Goal: Complete application form: Complete application form

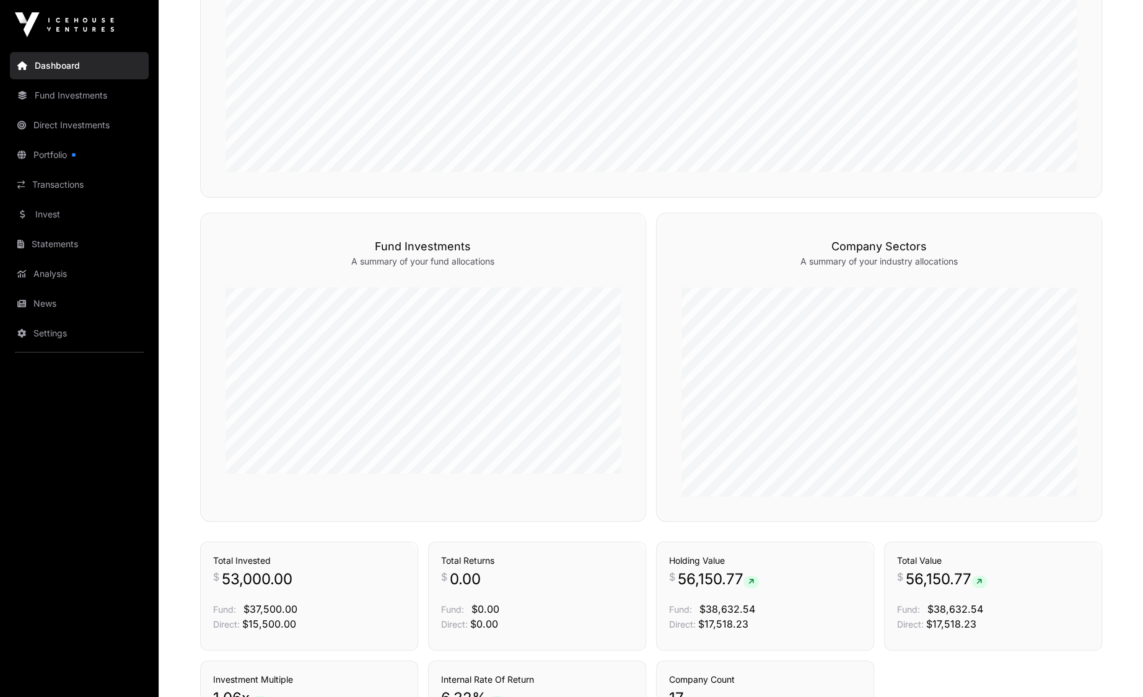
scroll to position [490, 0]
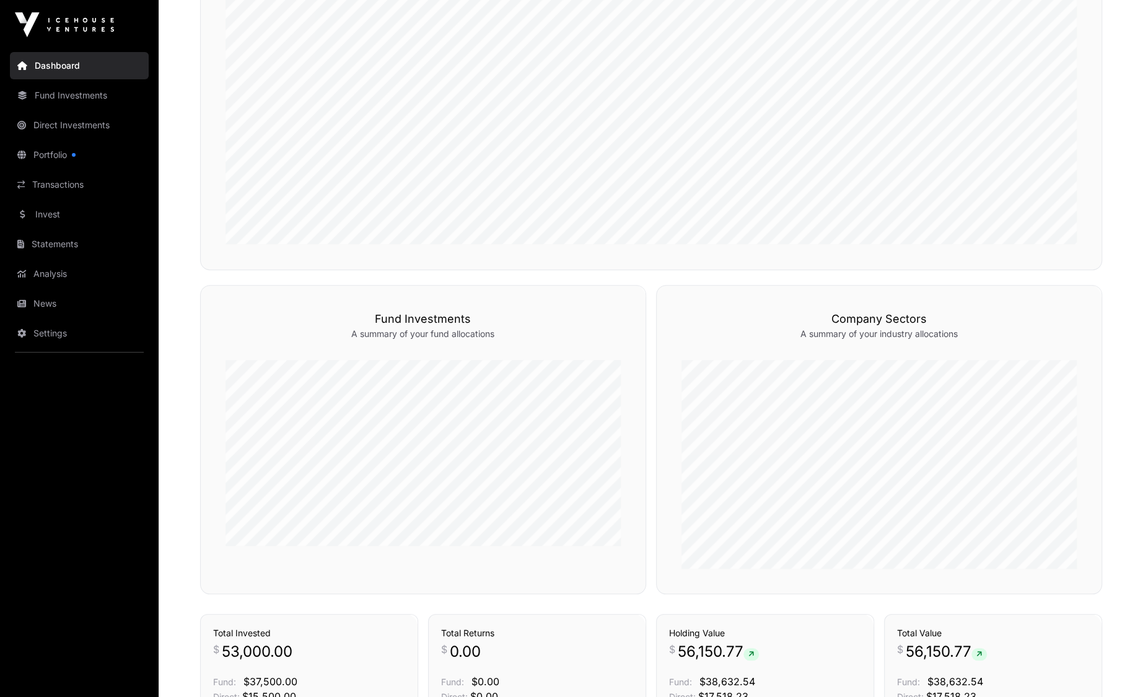
click at [55, 124] on link "Direct Investments" at bounding box center [79, 125] width 139 height 27
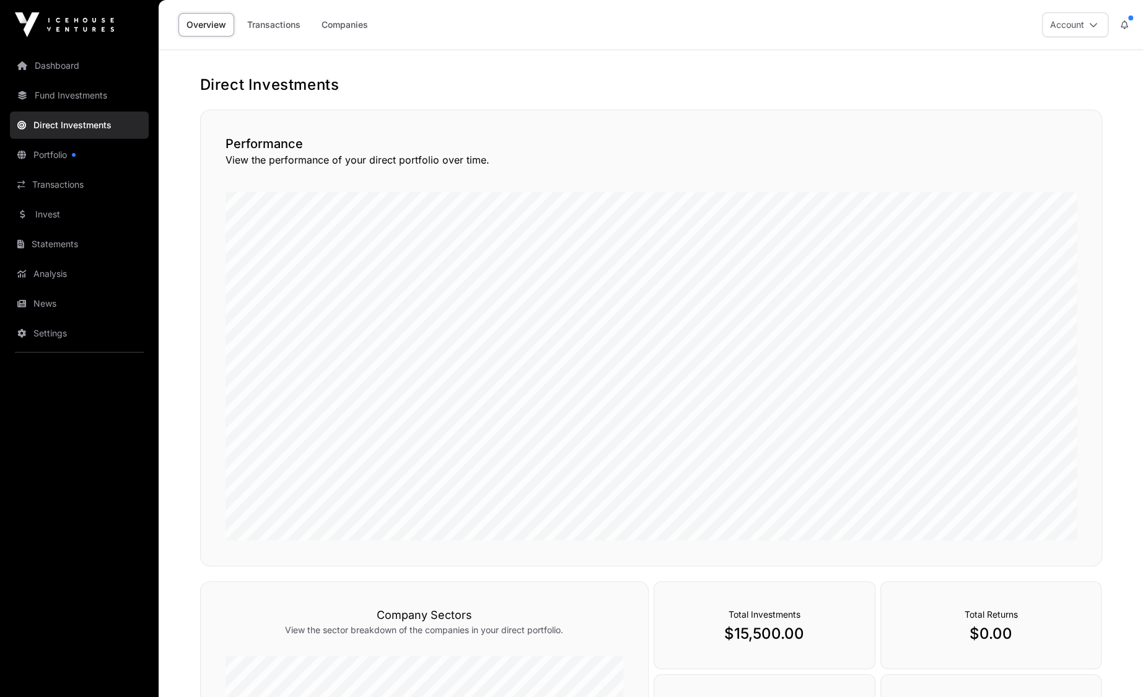
click at [60, 217] on link "Invest" at bounding box center [79, 214] width 139 height 27
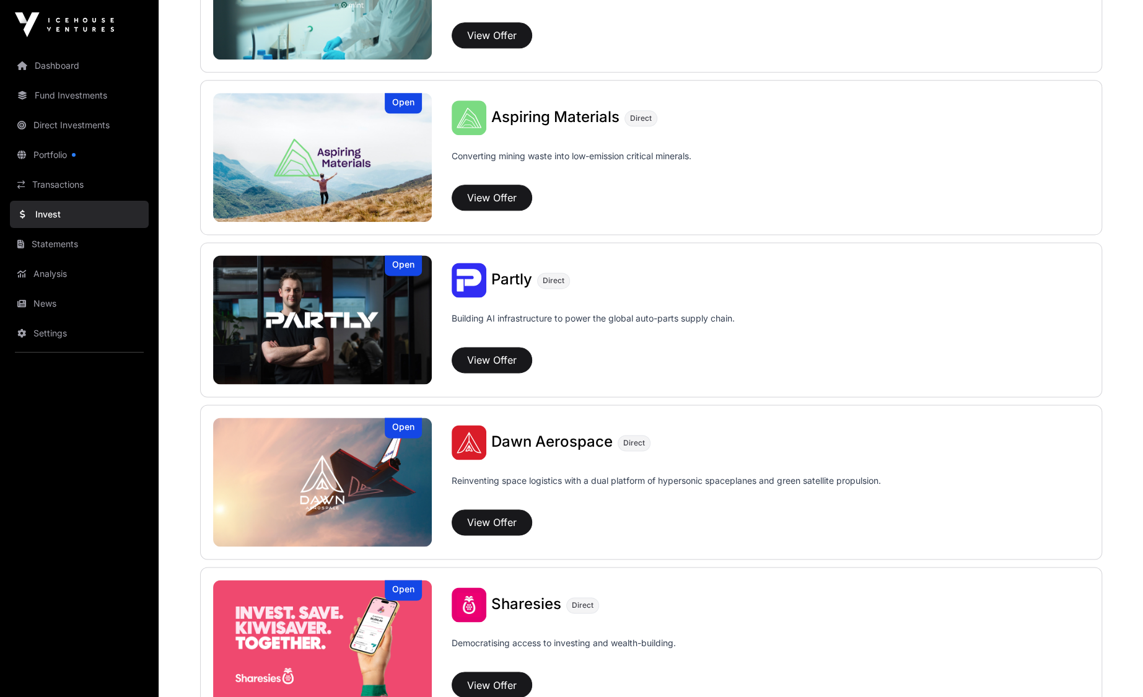
scroll to position [1301, 0]
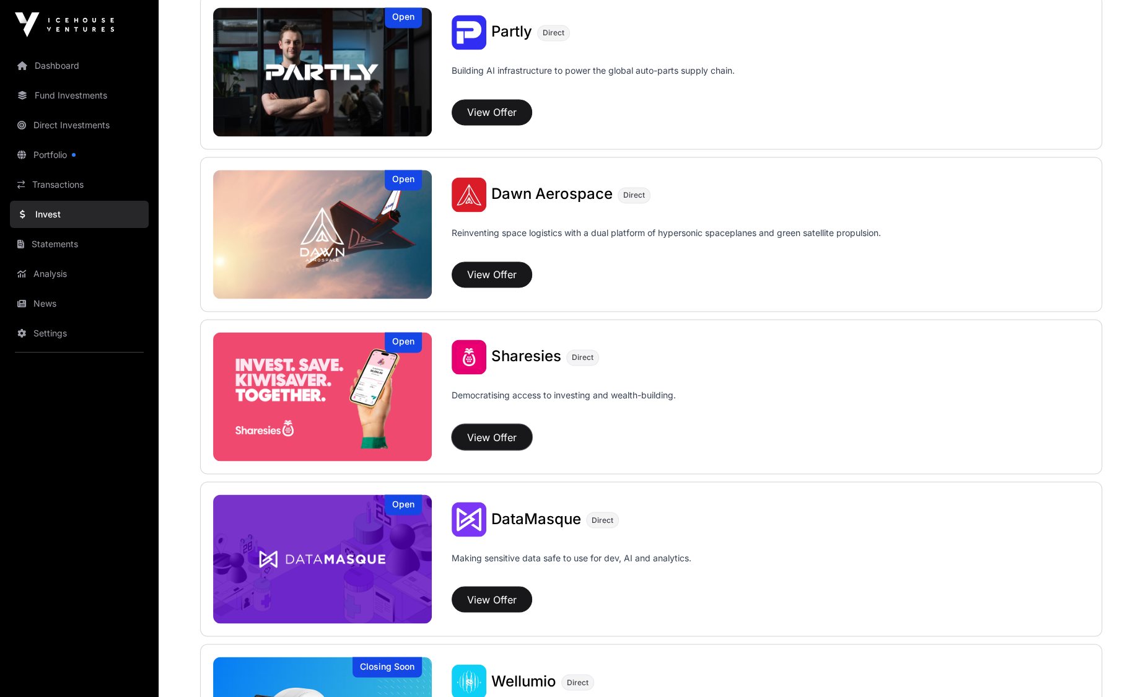
click at [480, 429] on button "View Offer" at bounding box center [492, 437] width 81 height 26
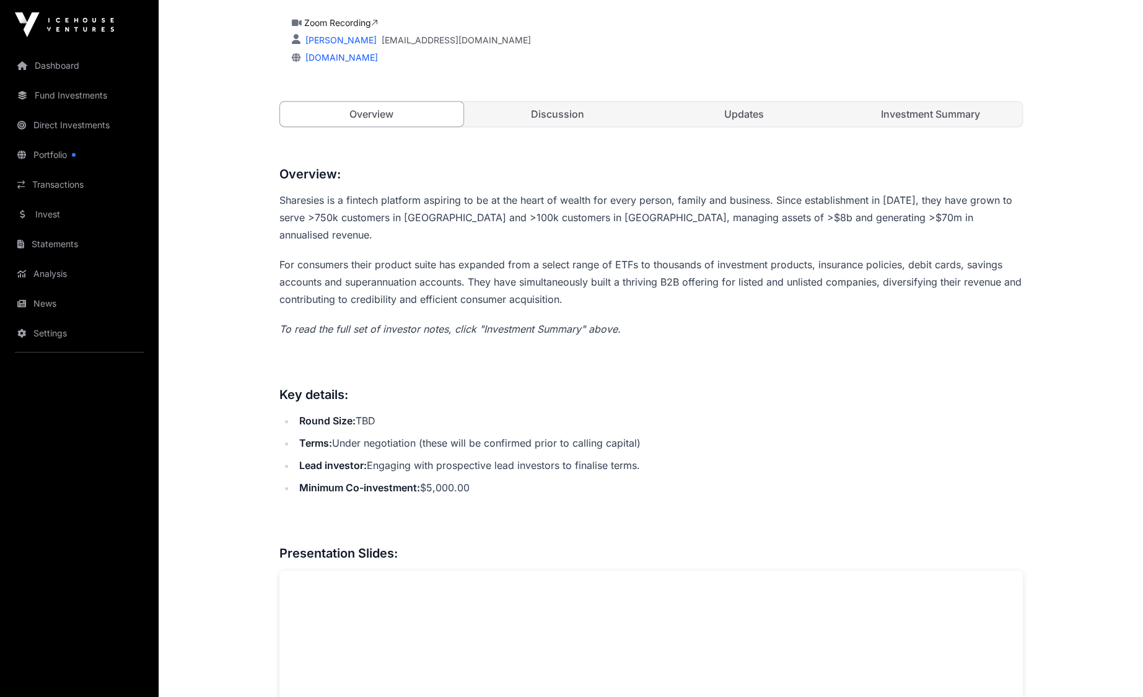
scroll to position [186, 0]
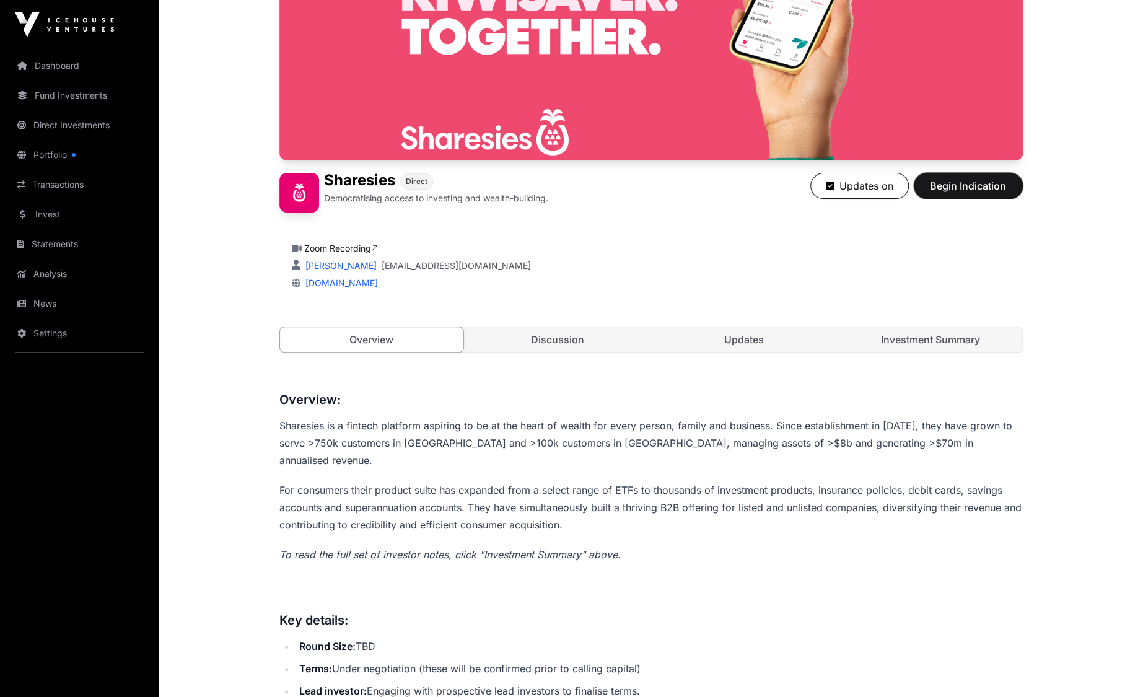
click at [967, 187] on span "Begin Indication" at bounding box center [968, 185] width 78 height 15
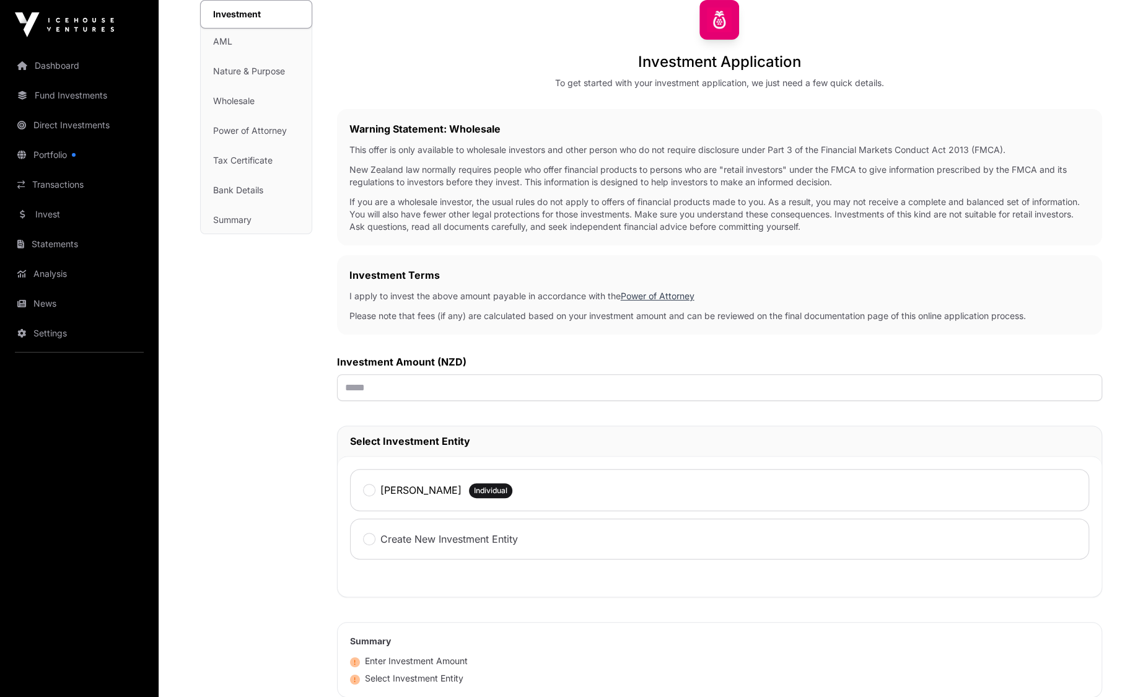
scroll to position [124, 0]
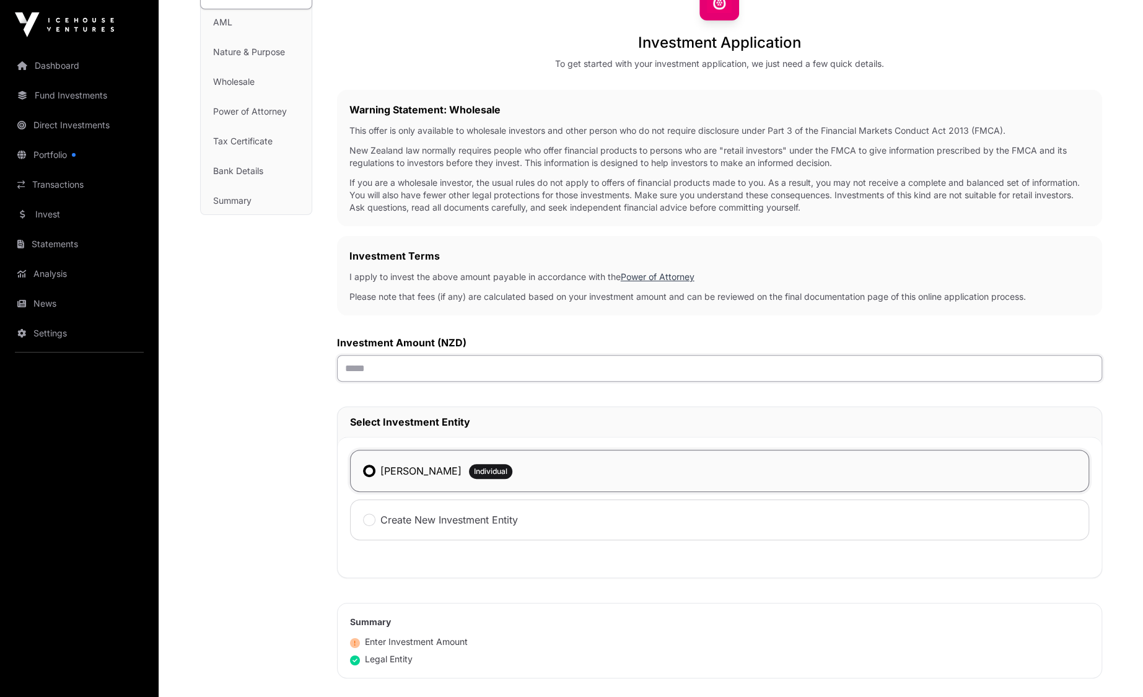
drag, startPoint x: 379, startPoint y: 369, endPoint x: 320, endPoint y: 371, distance: 58.3
click at [320, 371] on div "Investment Investment AML Nature & Purpose Wholesale Power of Attorney Tax Cert…" at bounding box center [651, 422] width 902 height 882
type input "******"
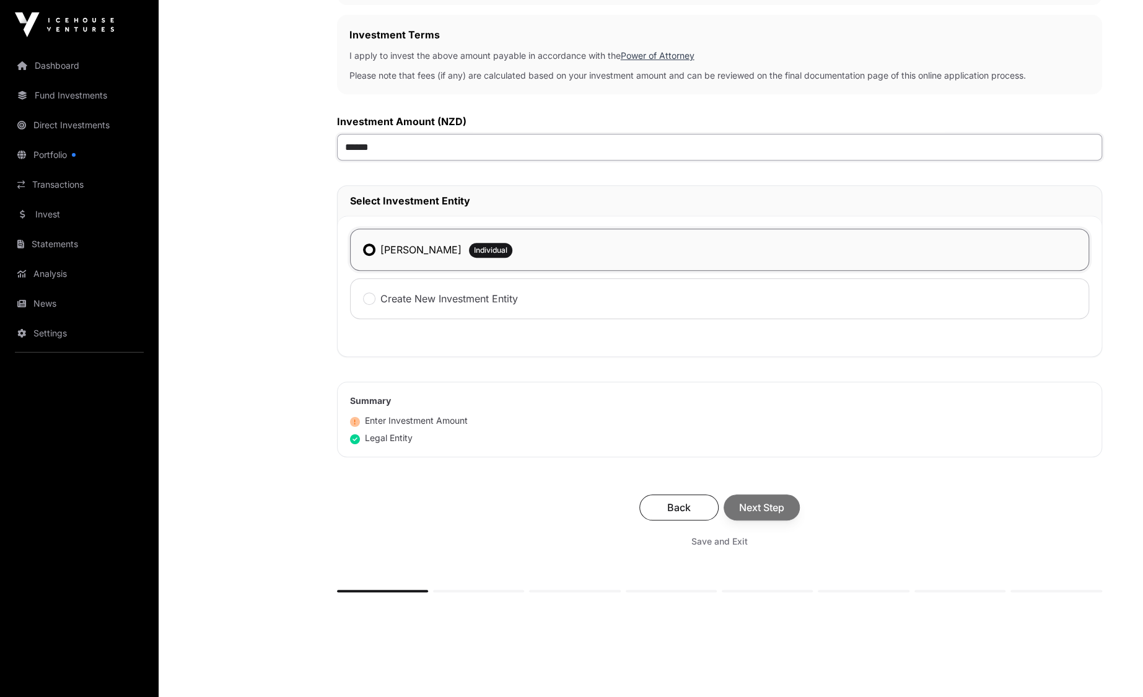
scroll to position [392, 0]
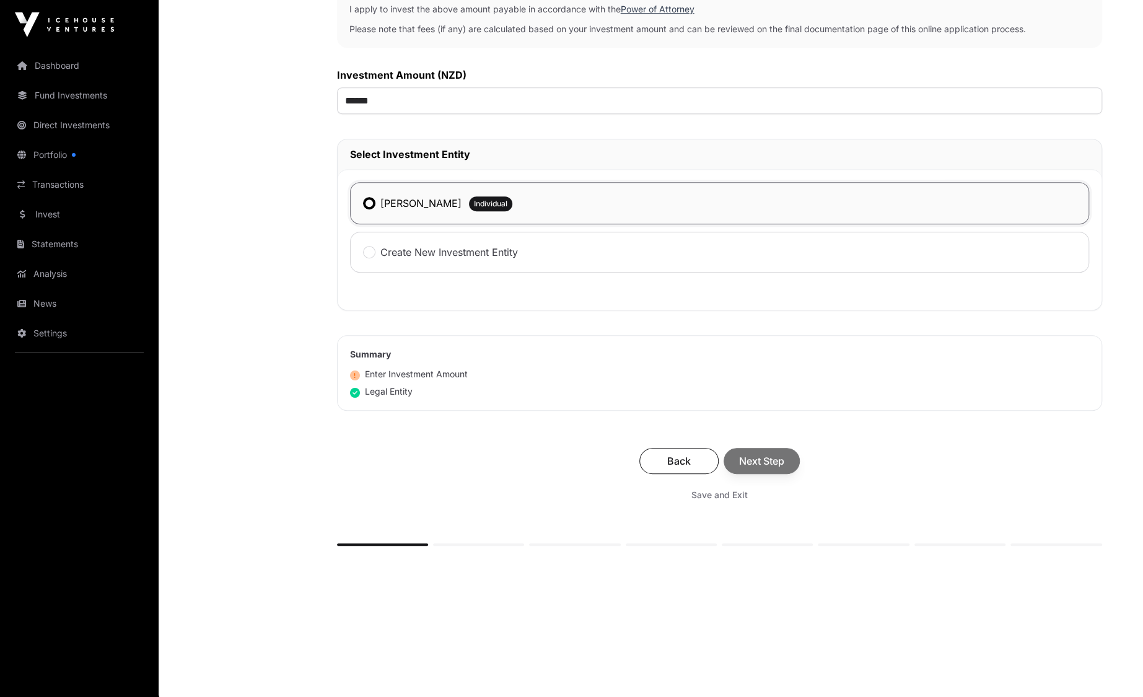
click at [765, 462] on div "Back Next Step" at bounding box center [719, 461] width 740 height 26
click at [761, 460] on span "Next Step" at bounding box center [761, 461] width 45 height 15
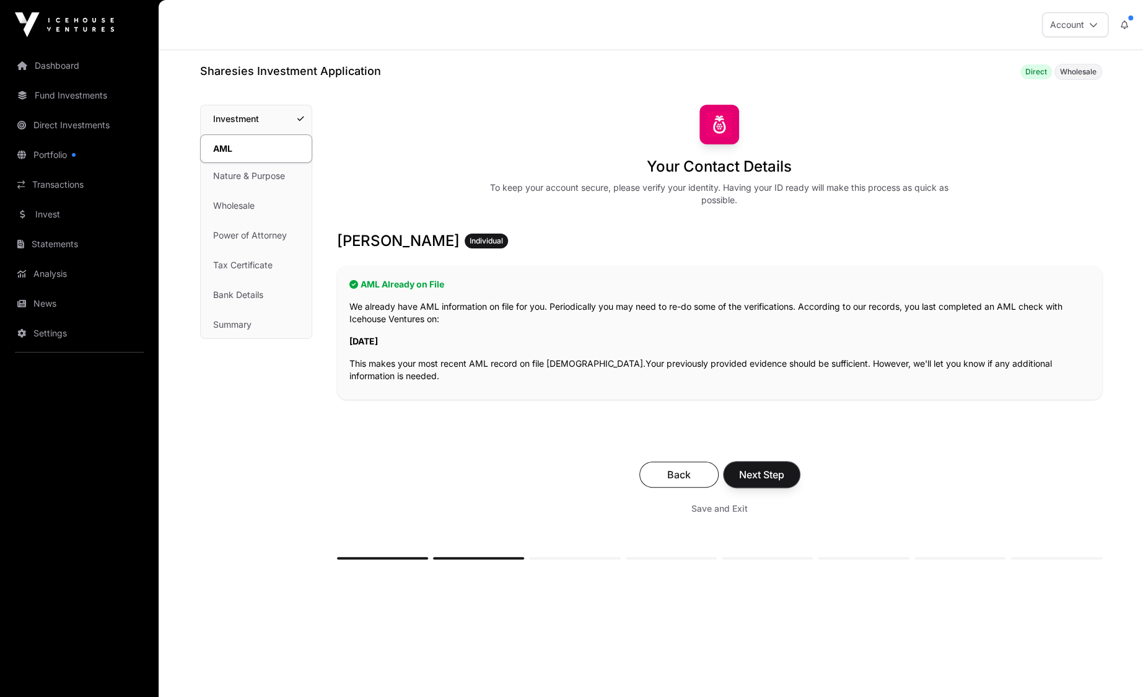
click at [767, 471] on span "Next Step" at bounding box center [761, 474] width 45 height 15
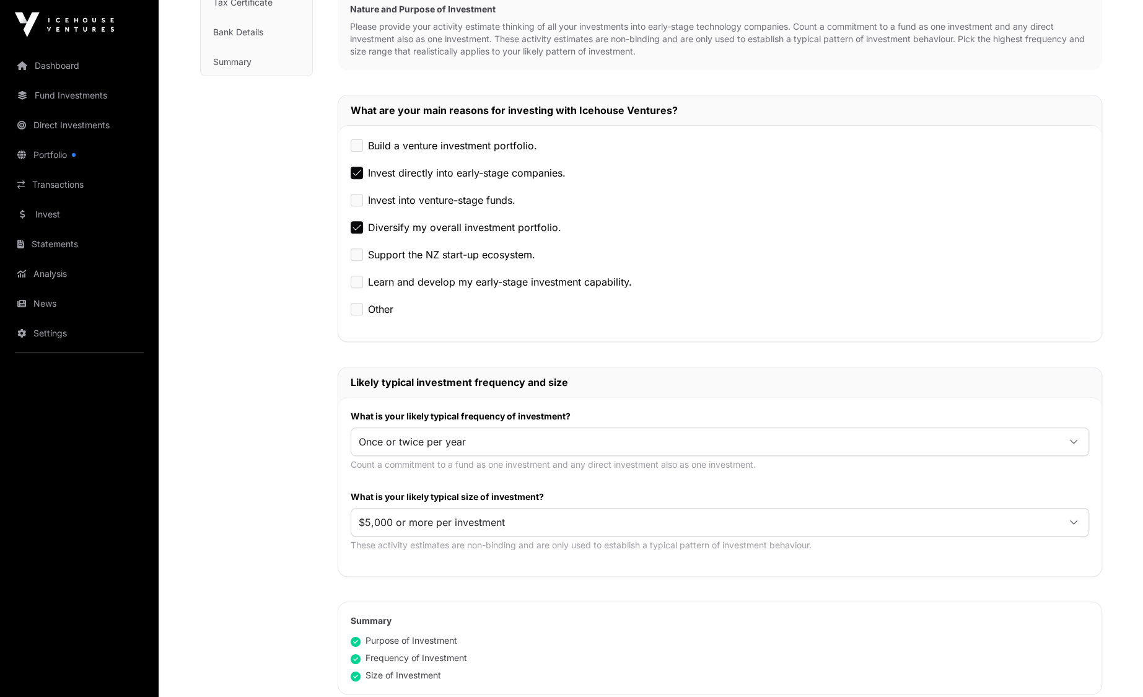
scroll to position [434, 0]
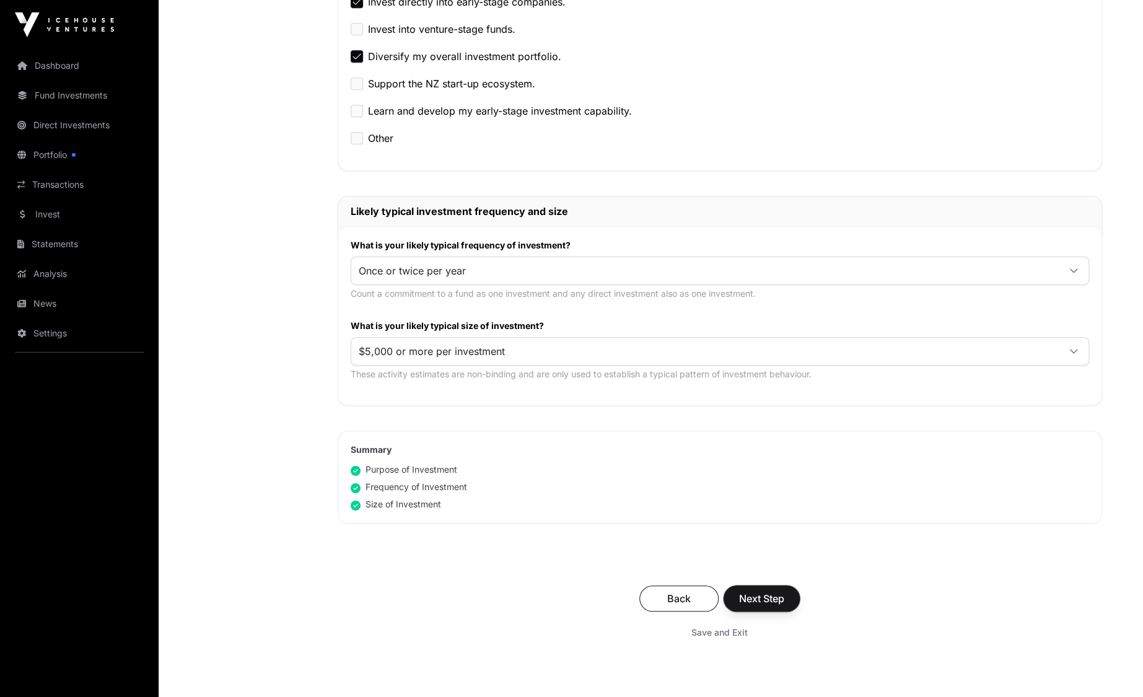
click at [768, 595] on span "Next Step" at bounding box center [761, 598] width 45 height 15
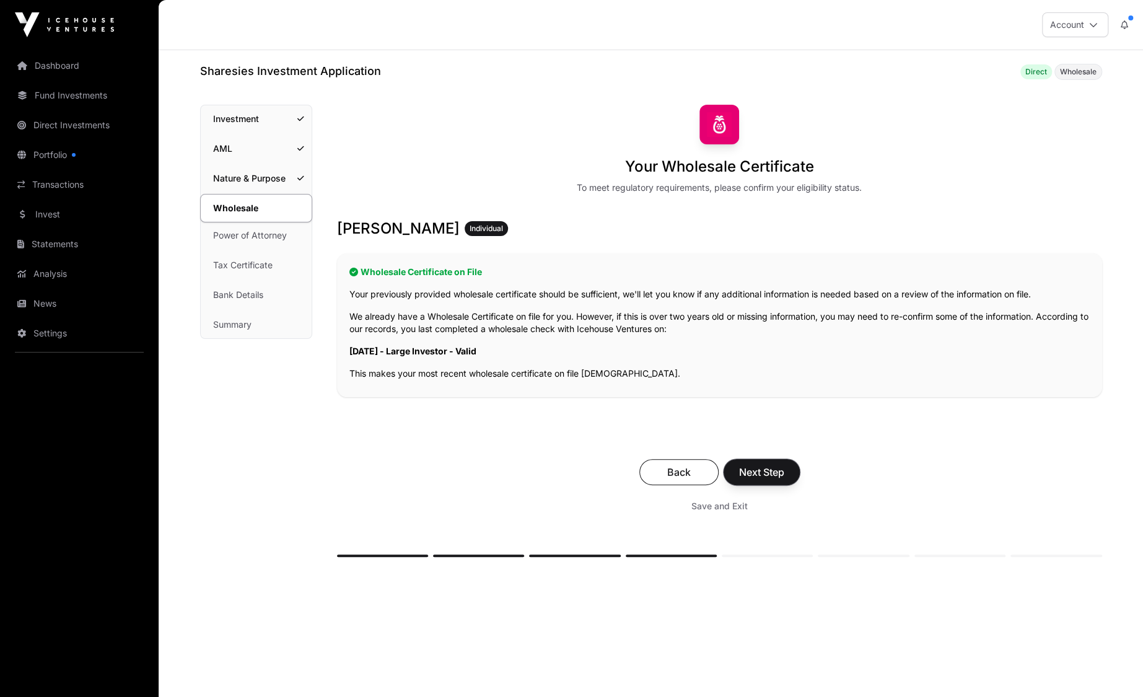
click at [770, 473] on span "Next Step" at bounding box center [761, 472] width 45 height 15
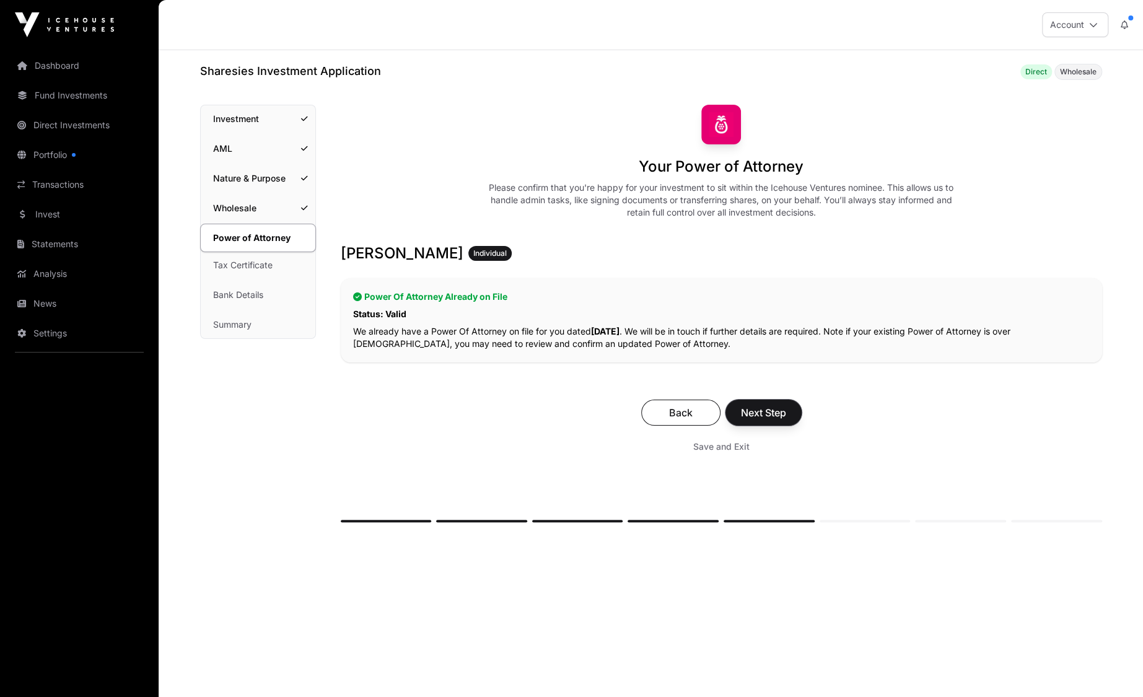
click at [773, 412] on span "Next Step" at bounding box center [763, 412] width 45 height 15
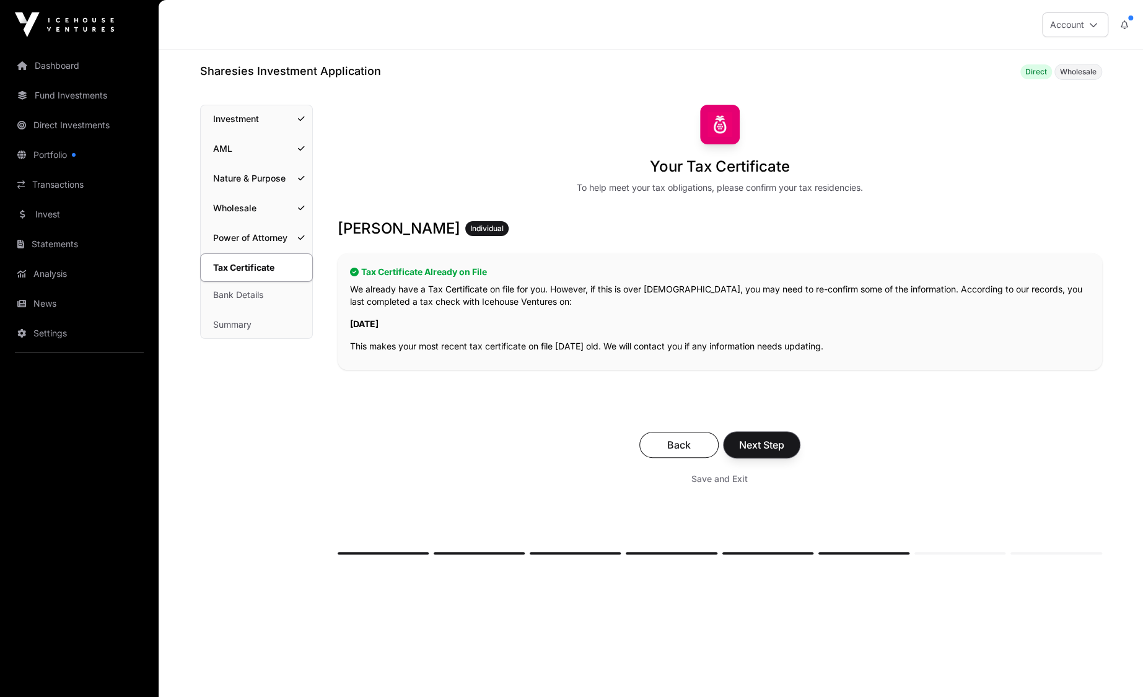
click at [765, 444] on span "Next Step" at bounding box center [761, 444] width 45 height 15
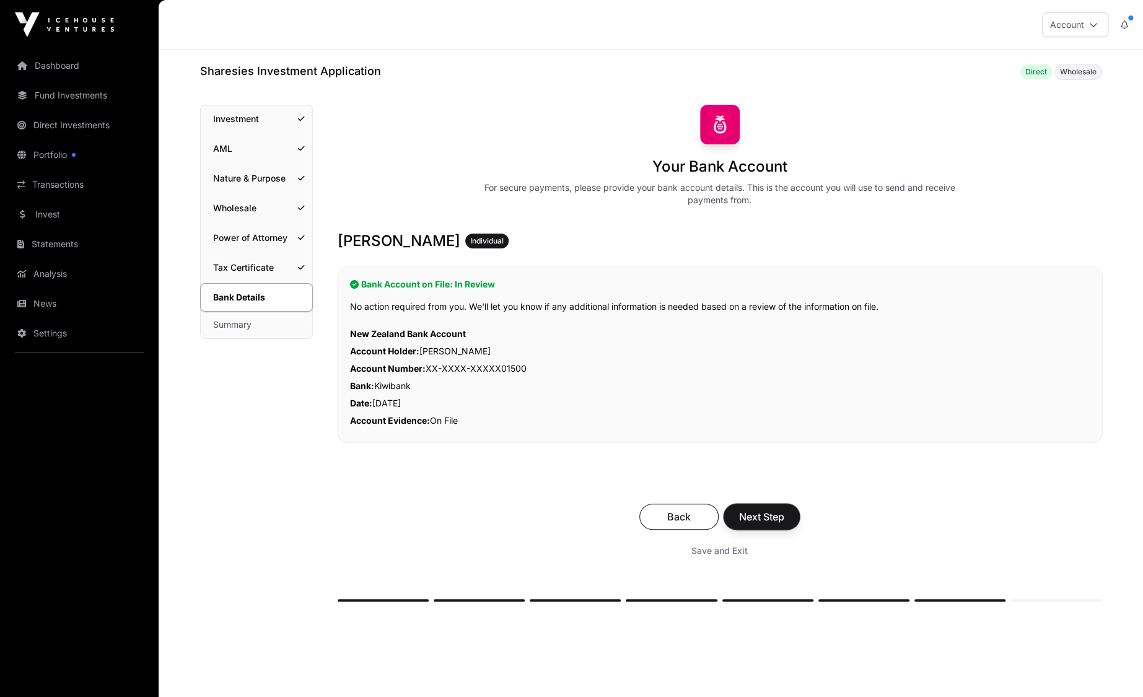
click at [772, 514] on span "Next Step" at bounding box center [761, 516] width 45 height 15
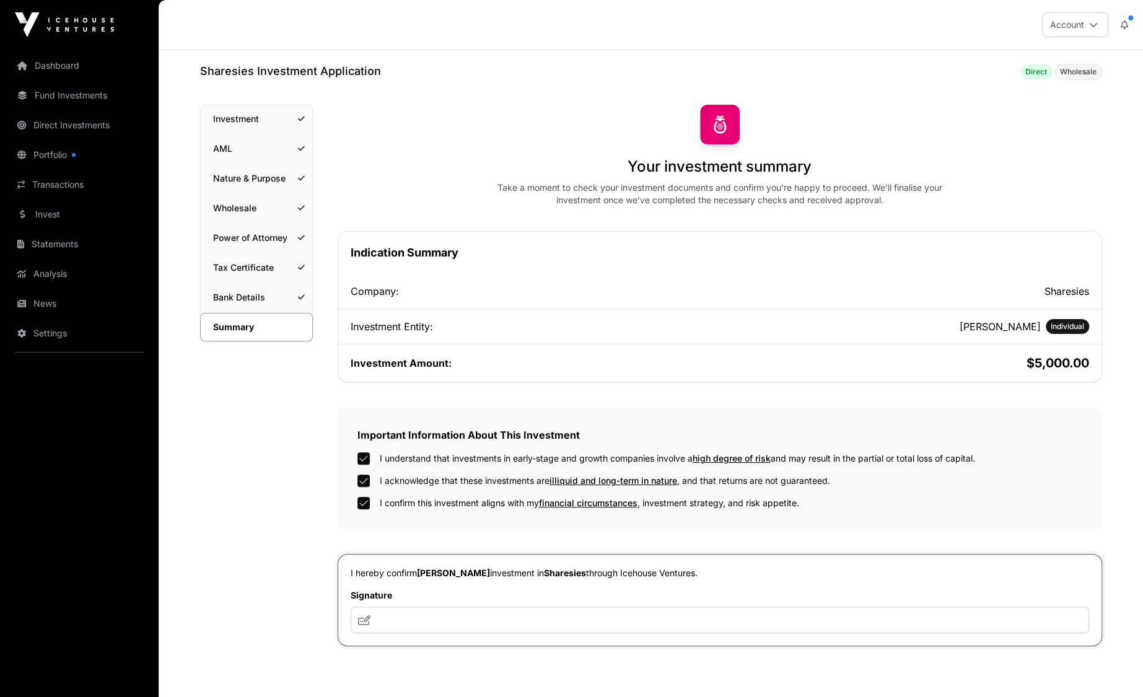
scroll to position [229, 0]
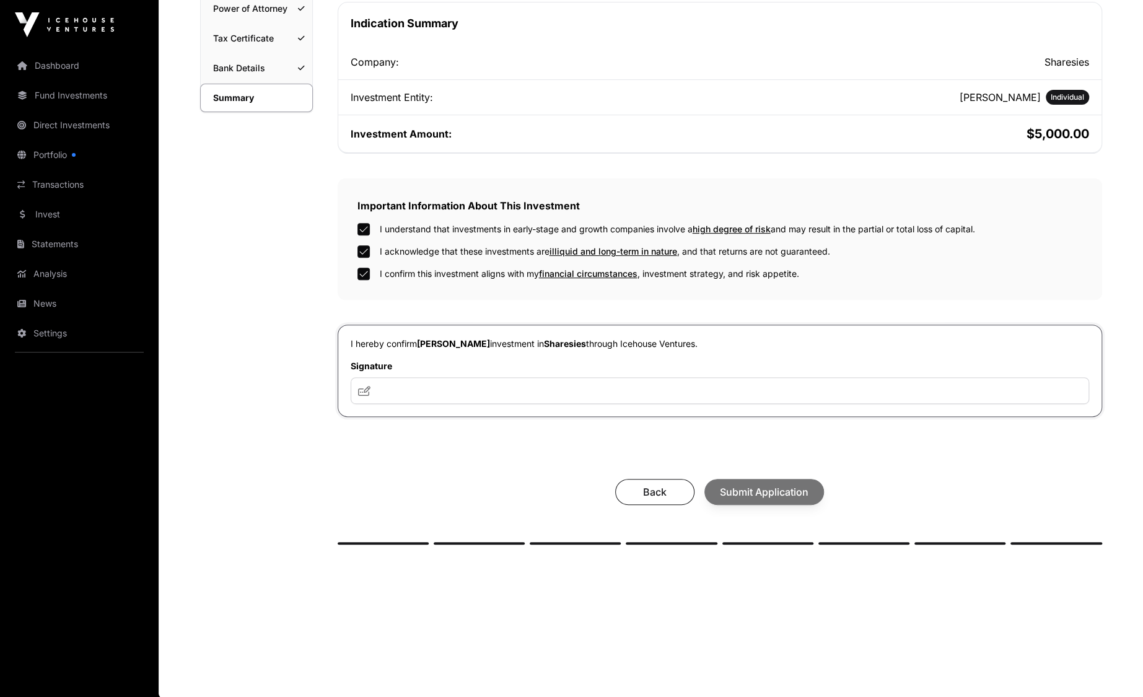
click at [45, 149] on link "Portfolio" at bounding box center [79, 154] width 139 height 27
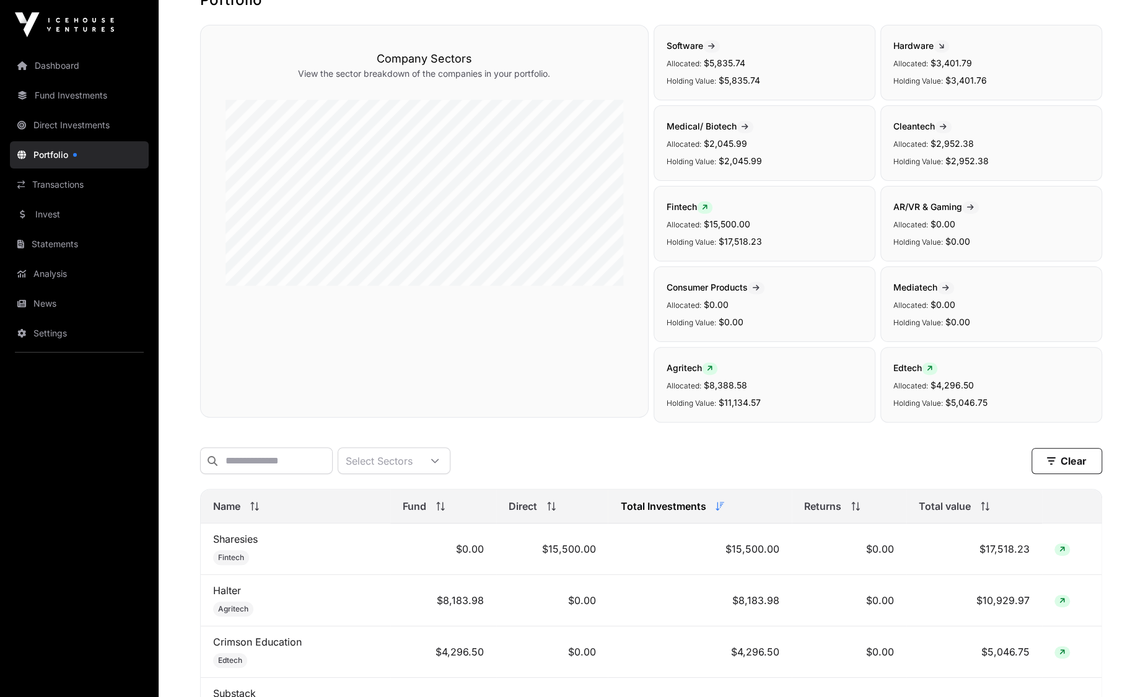
scroll to position [17, 0]
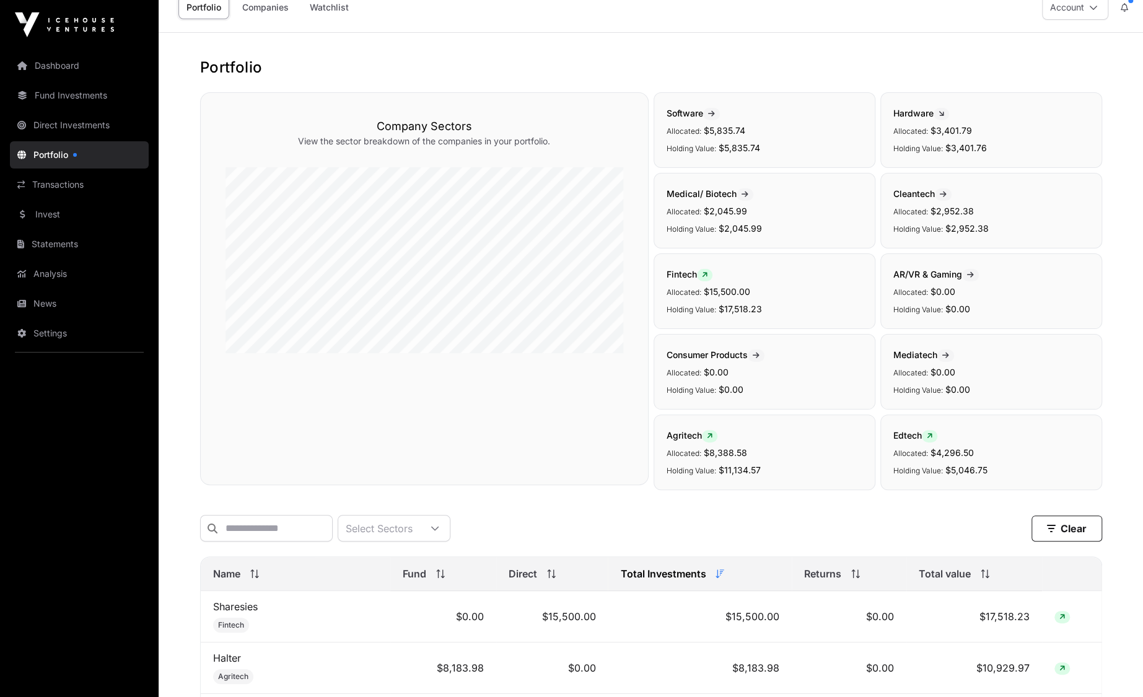
click at [55, 69] on link "Dashboard" at bounding box center [79, 65] width 139 height 27
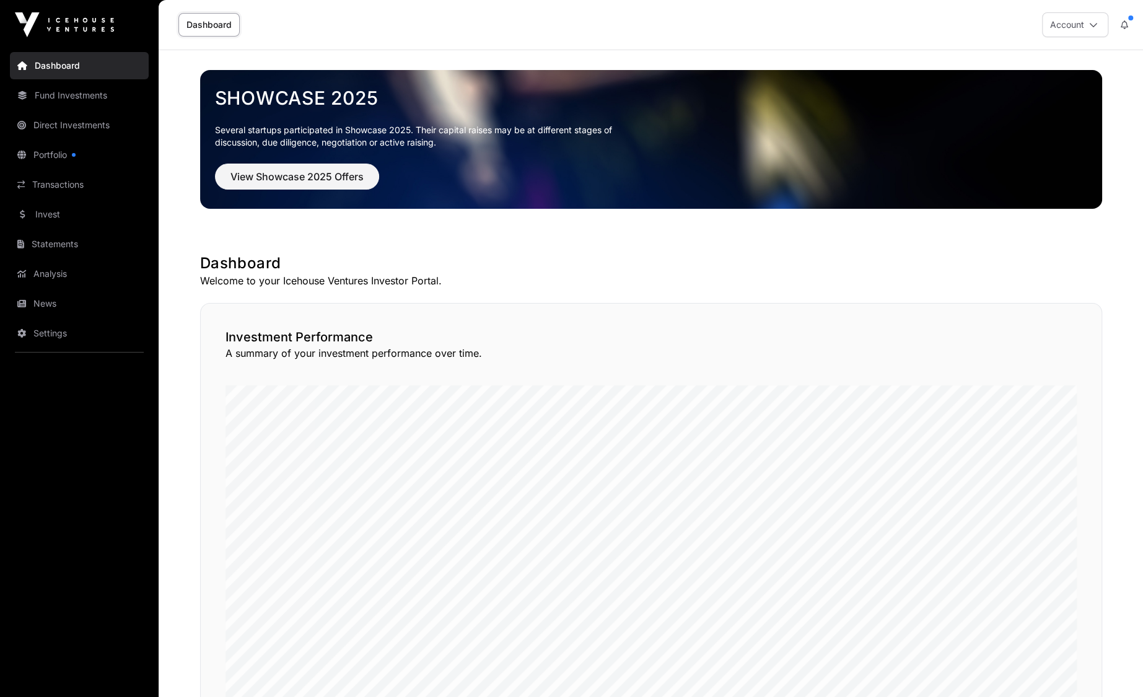
click at [73, 101] on link "Fund Investments" at bounding box center [79, 95] width 139 height 27
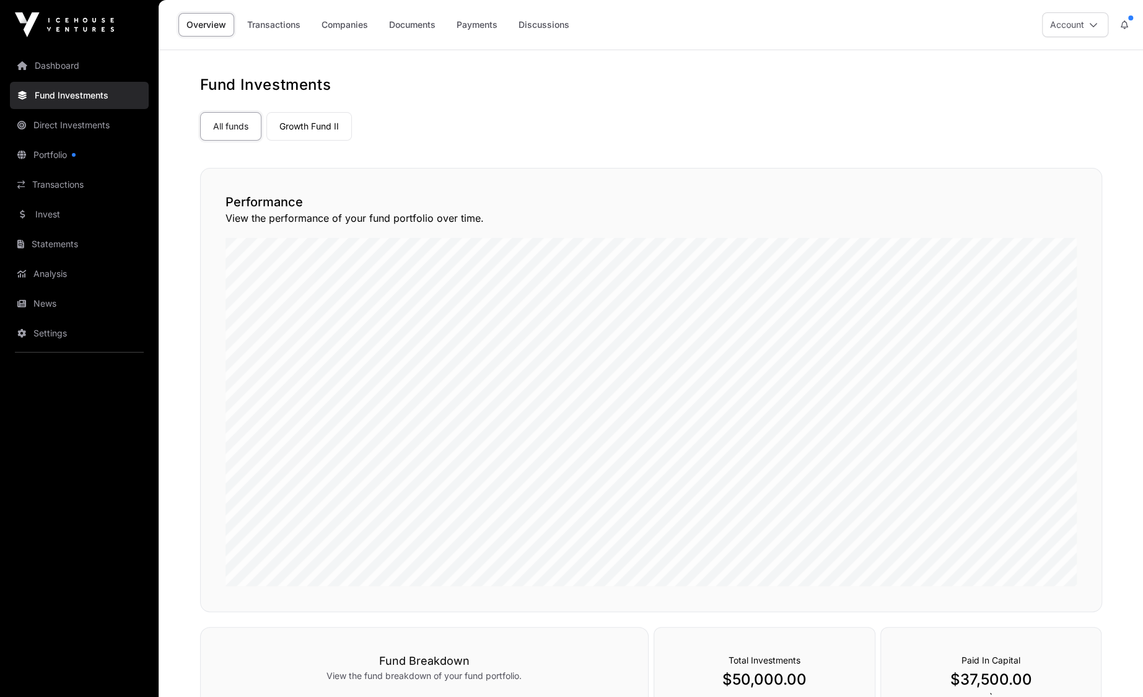
click at [56, 211] on link "Invest" at bounding box center [79, 214] width 139 height 27
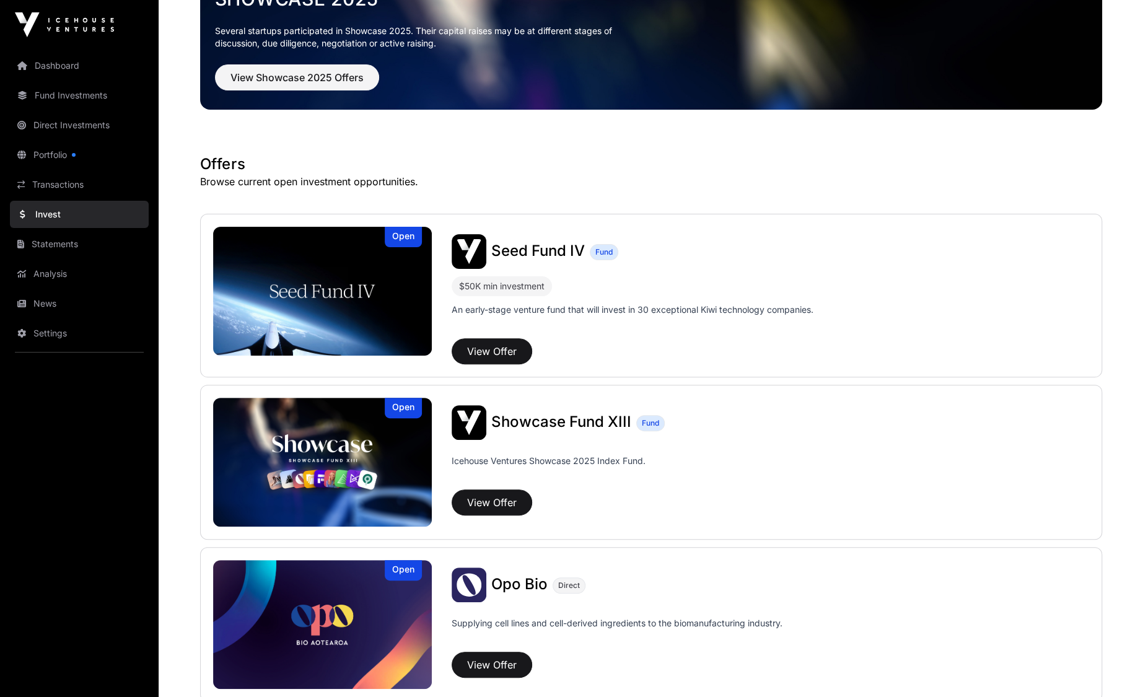
scroll to position [124, 0]
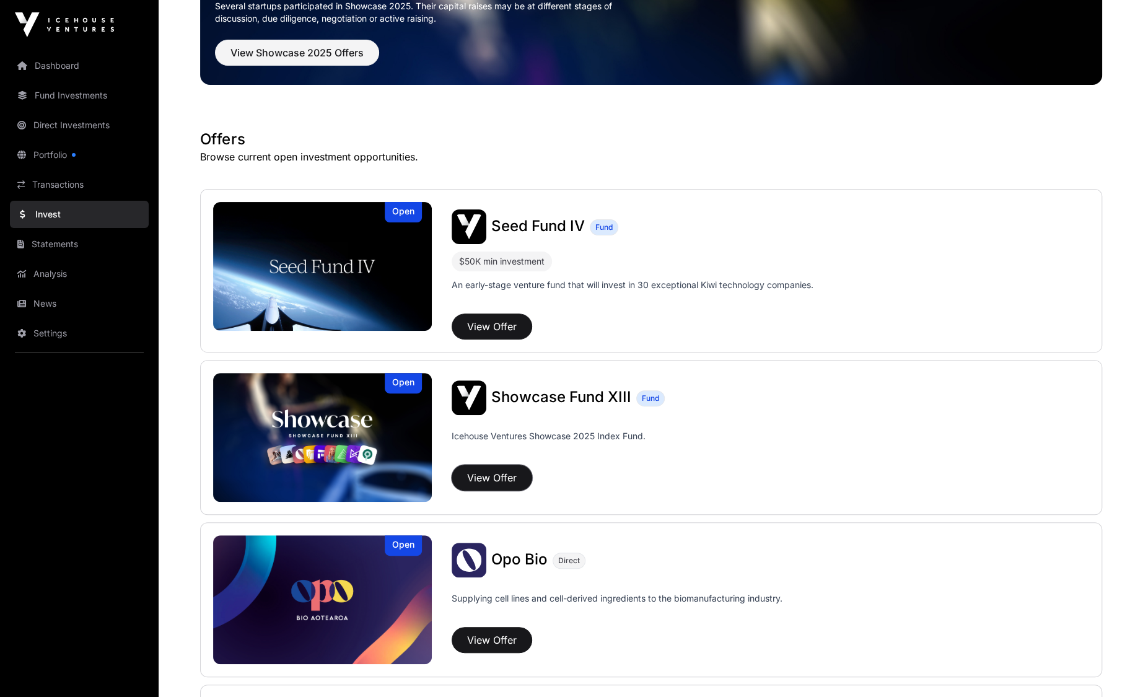
click at [488, 476] on button "View Offer" at bounding box center [492, 478] width 81 height 26
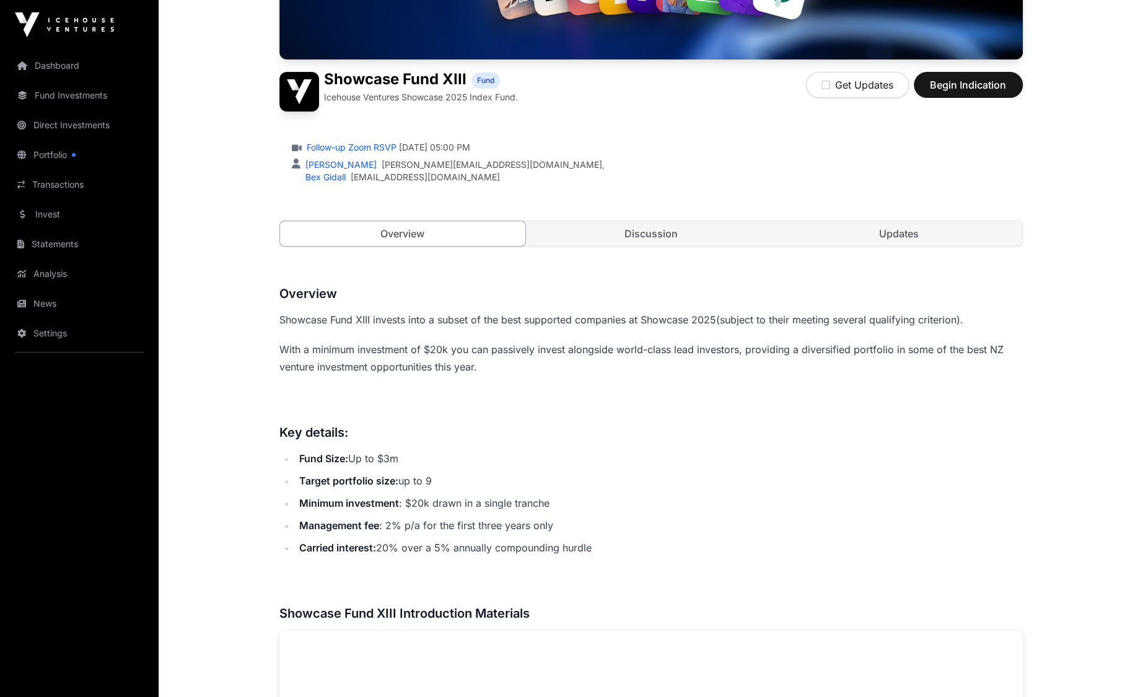
scroll to position [434, 0]
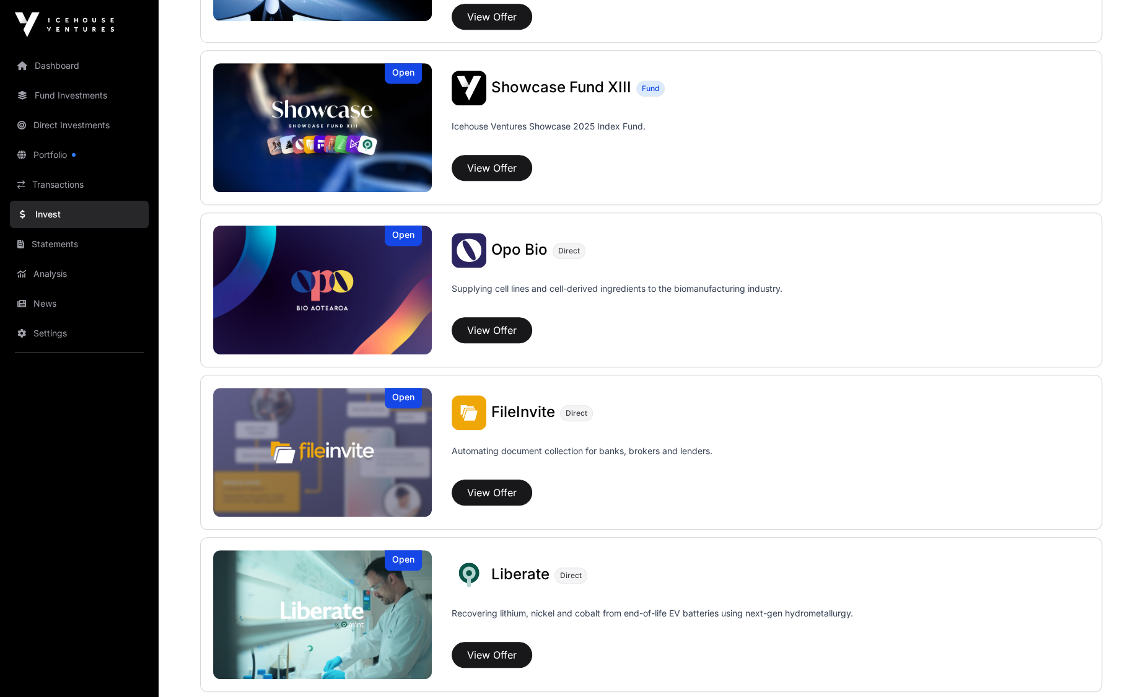
scroll to position [124, 0]
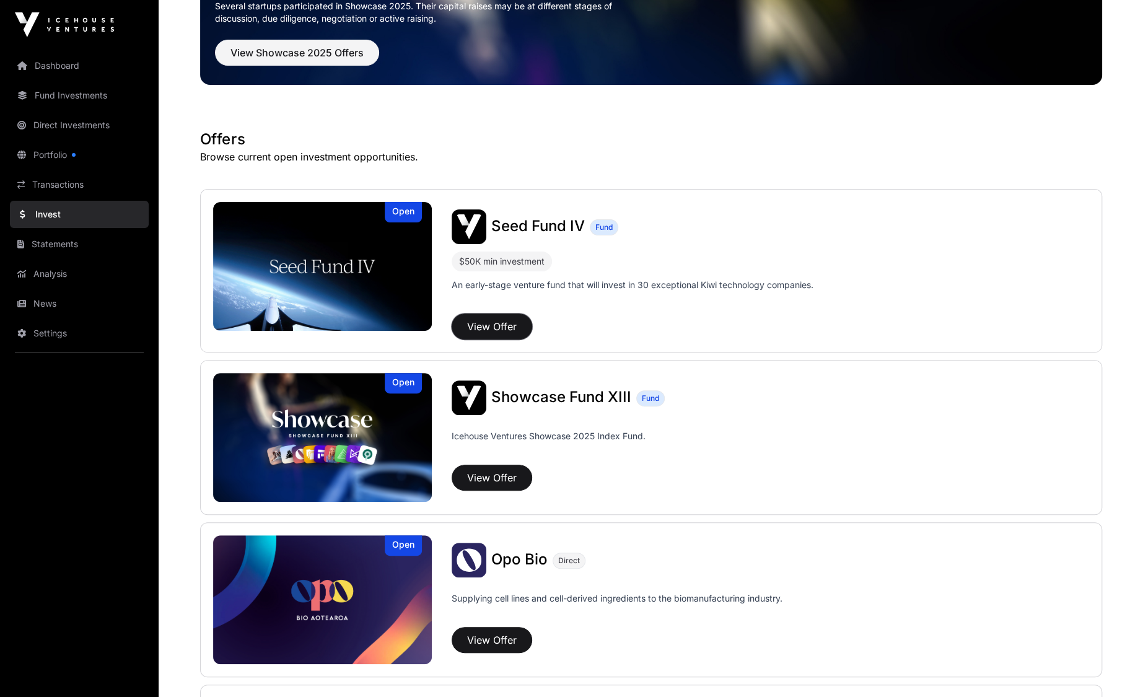
click at [483, 332] on button "View Offer" at bounding box center [492, 327] width 81 height 26
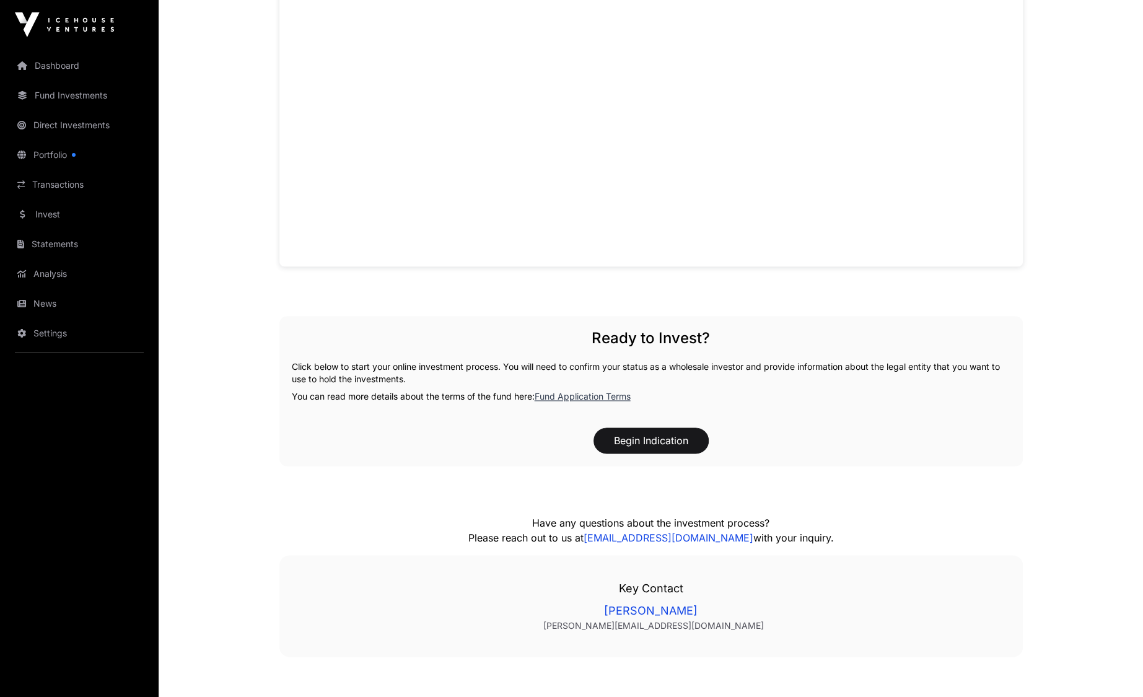
scroll to position [1136, 0]
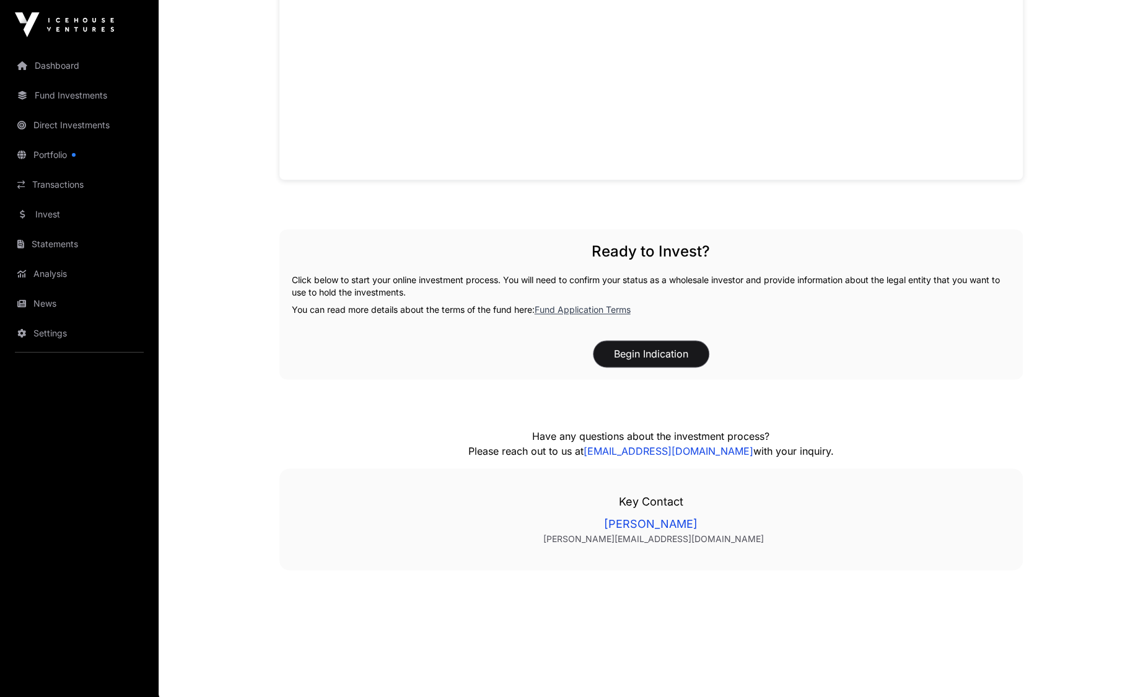
click at [644, 349] on button "Begin Indication" at bounding box center [651, 354] width 115 height 26
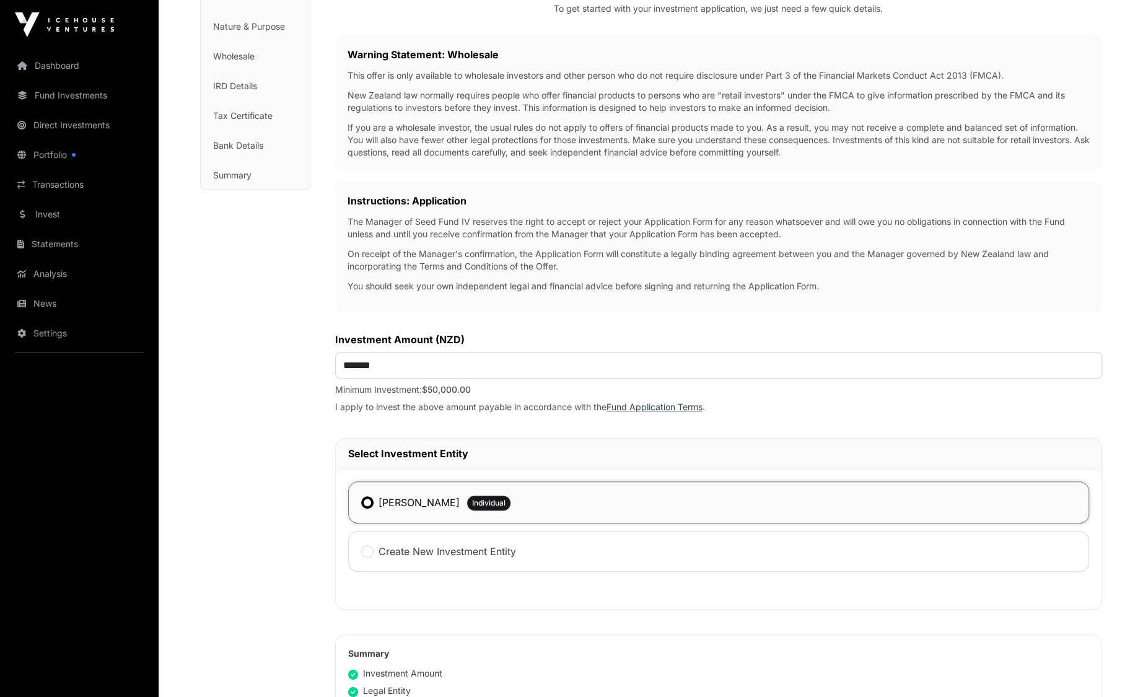
scroll to position [186, 0]
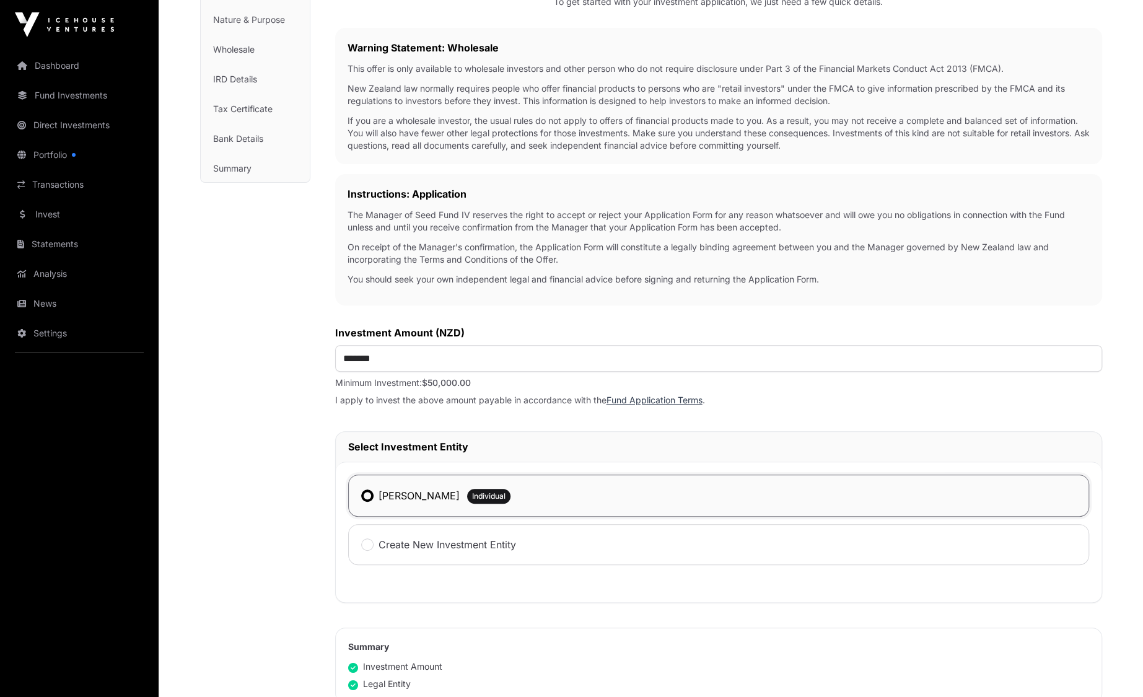
click at [638, 400] on link "Fund Application Terms" at bounding box center [655, 400] width 96 height 11
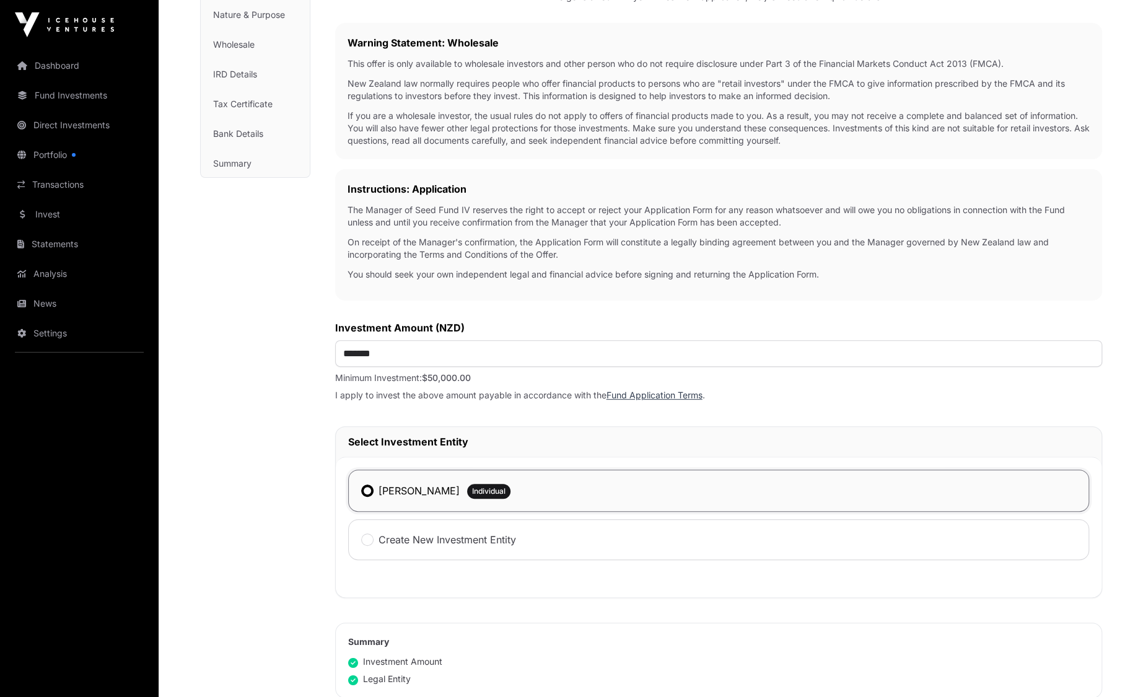
scroll to position [372, 0]
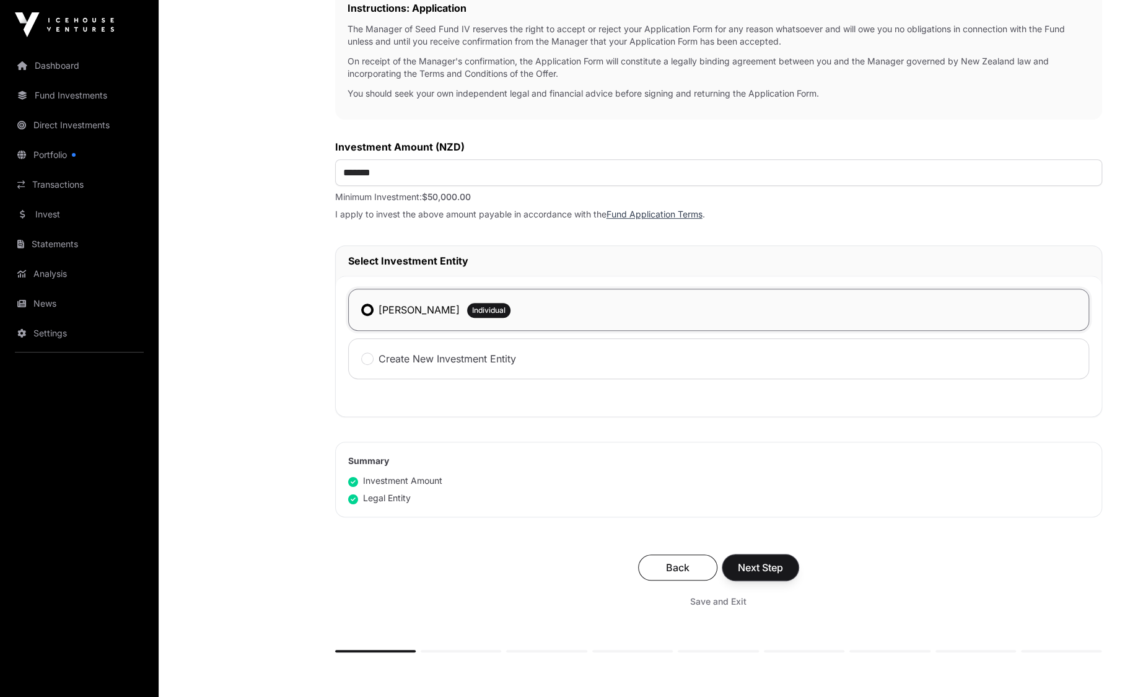
click at [762, 567] on span "Next Step" at bounding box center [760, 567] width 45 height 15
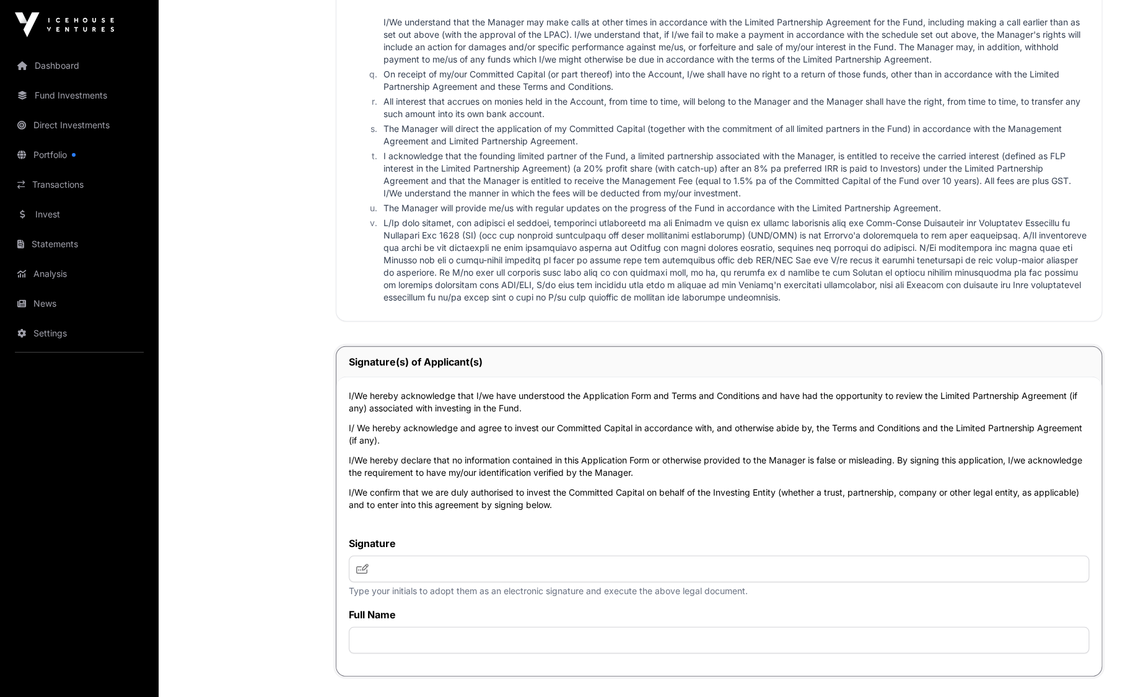
scroll to position [2479, 0]
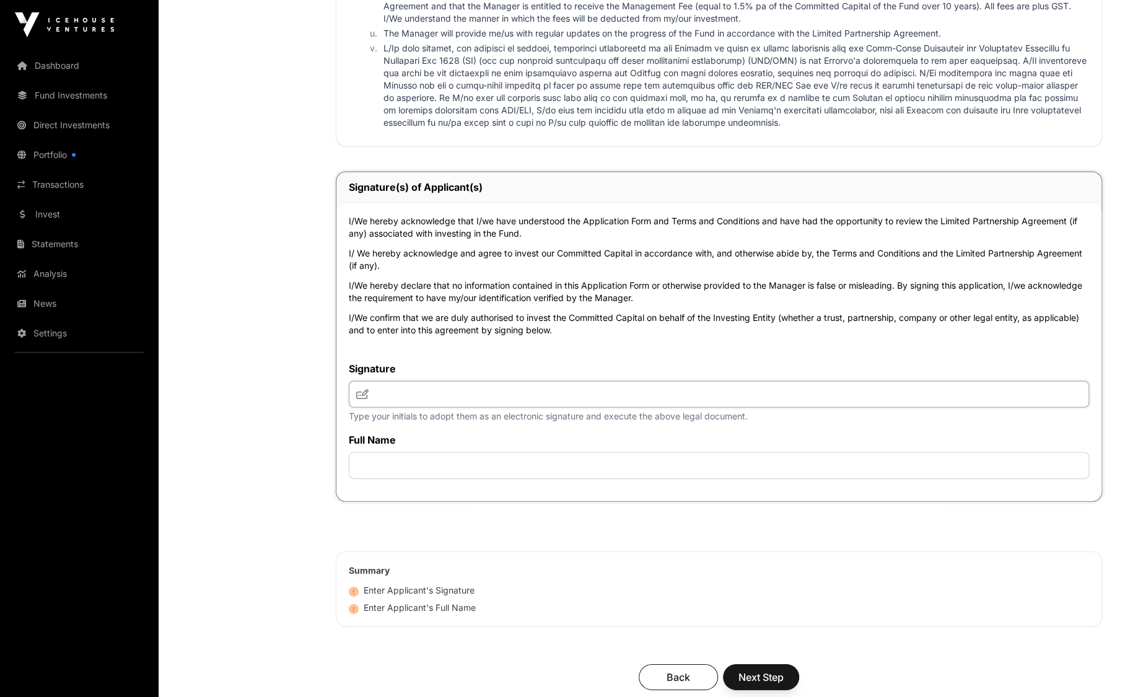
click at [450, 390] on input "text" at bounding box center [719, 394] width 740 height 27
type input "*"
type input "**"
click at [442, 459] on input "text" at bounding box center [719, 465] width 740 height 27
type input "**********"
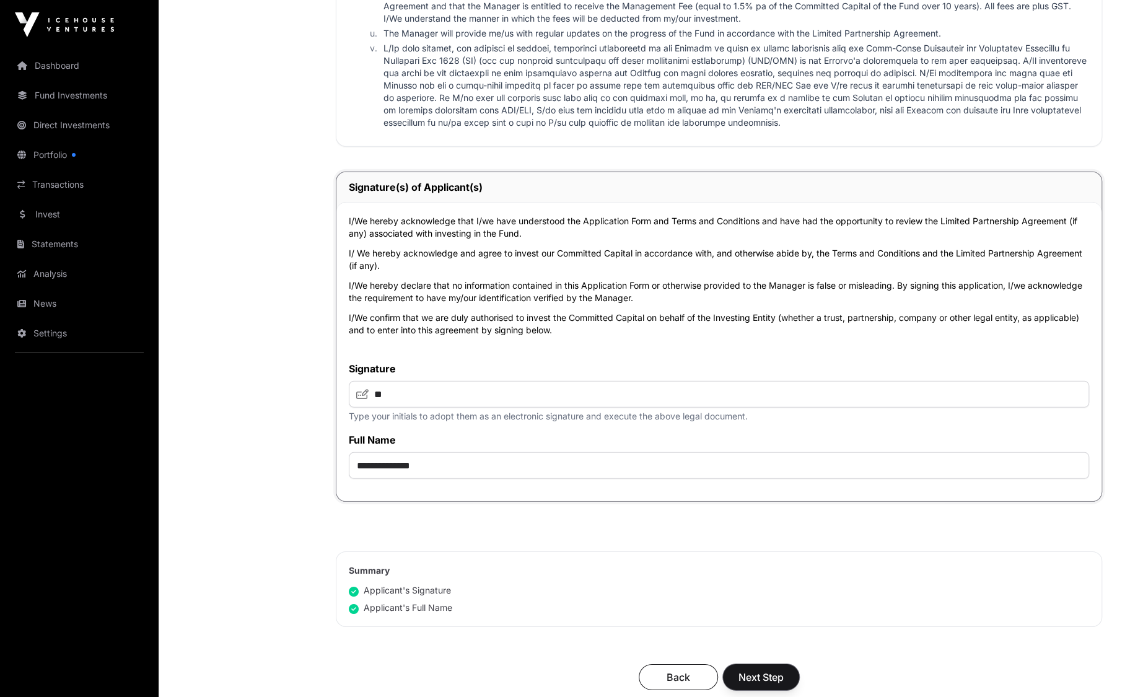
click at [757, 670] on span "Next Step" at bounding box center [761, 677] width 45 height 15
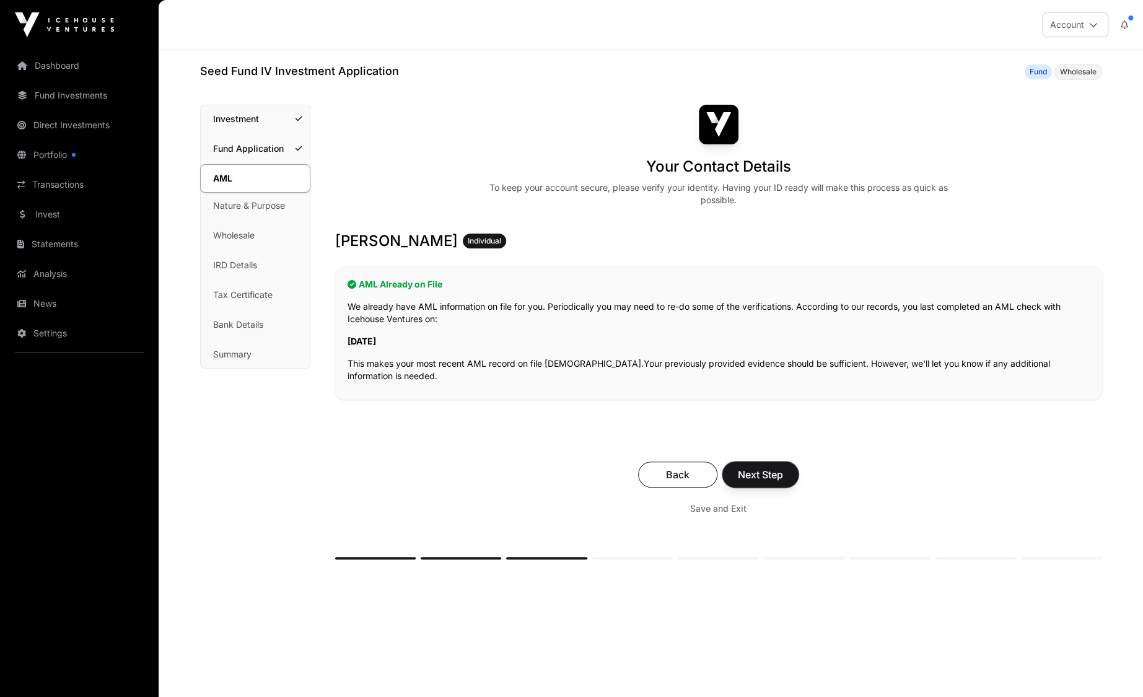
click at [771, 474] on span "Next Step" at bounding box center [760, 474] width 45 height 15
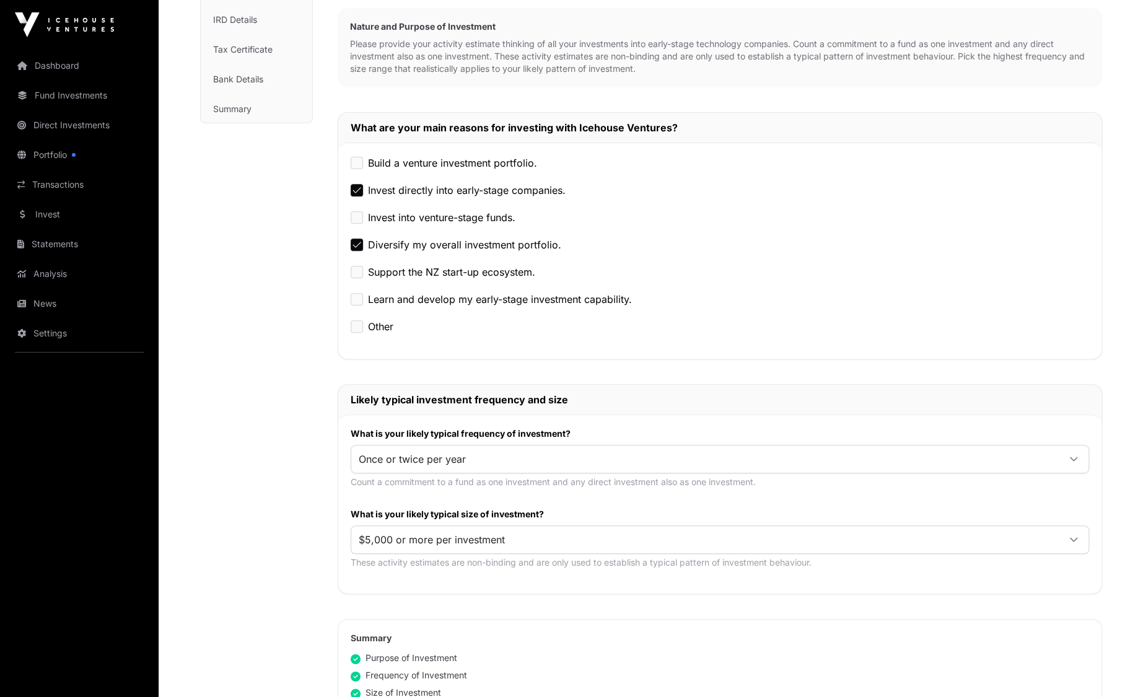
scroll to position [434, 0]
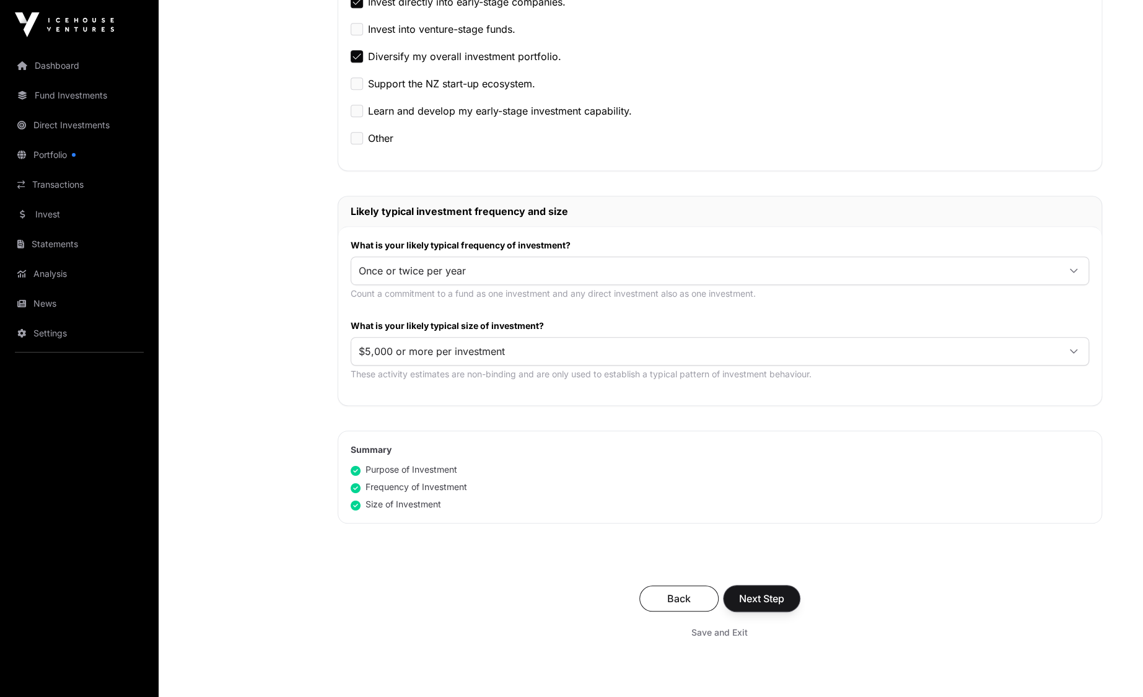
click at [768, 595] on span "Next Step" at bounding box center [761, 598] width 45 height 15
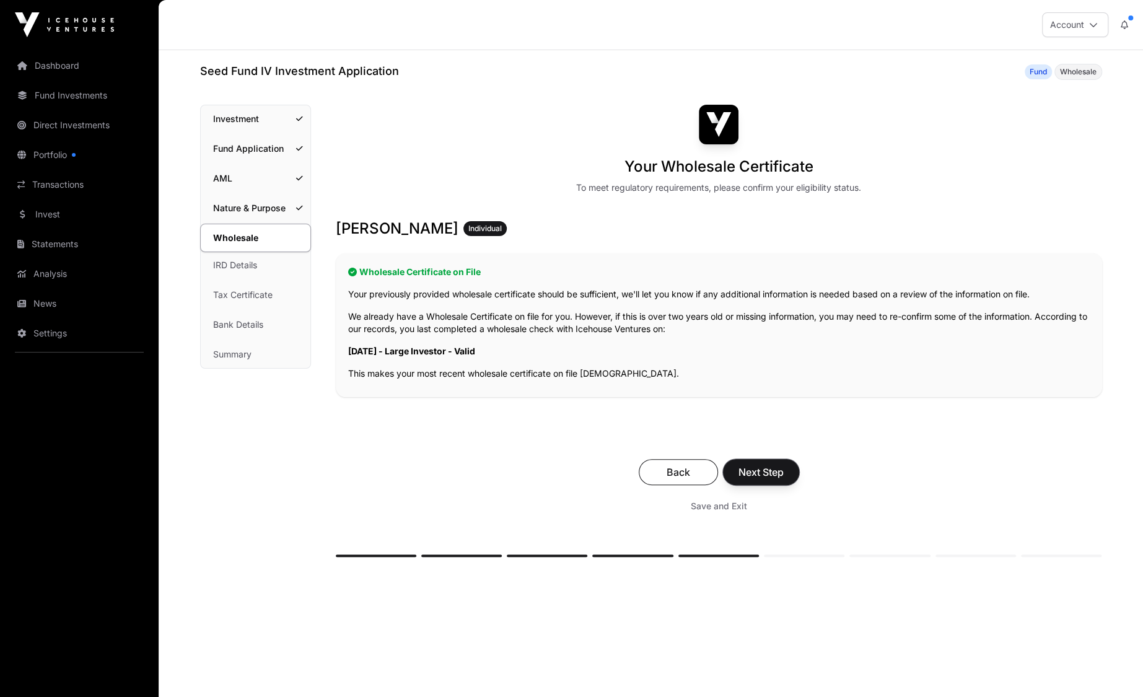
click at [765, 465] on span "Next Step" at bounding box center [761, 472] width 45 height 15
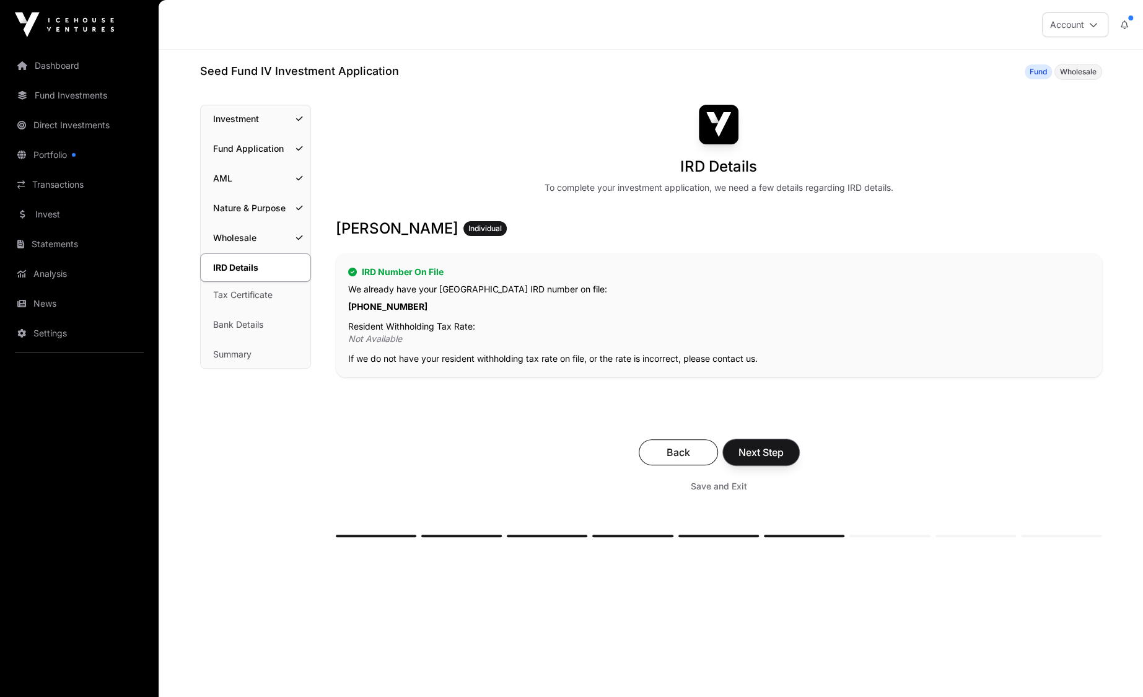
click at [770, 455] on span "Next Step" at bounding box center [761, 452] width 45 height 15
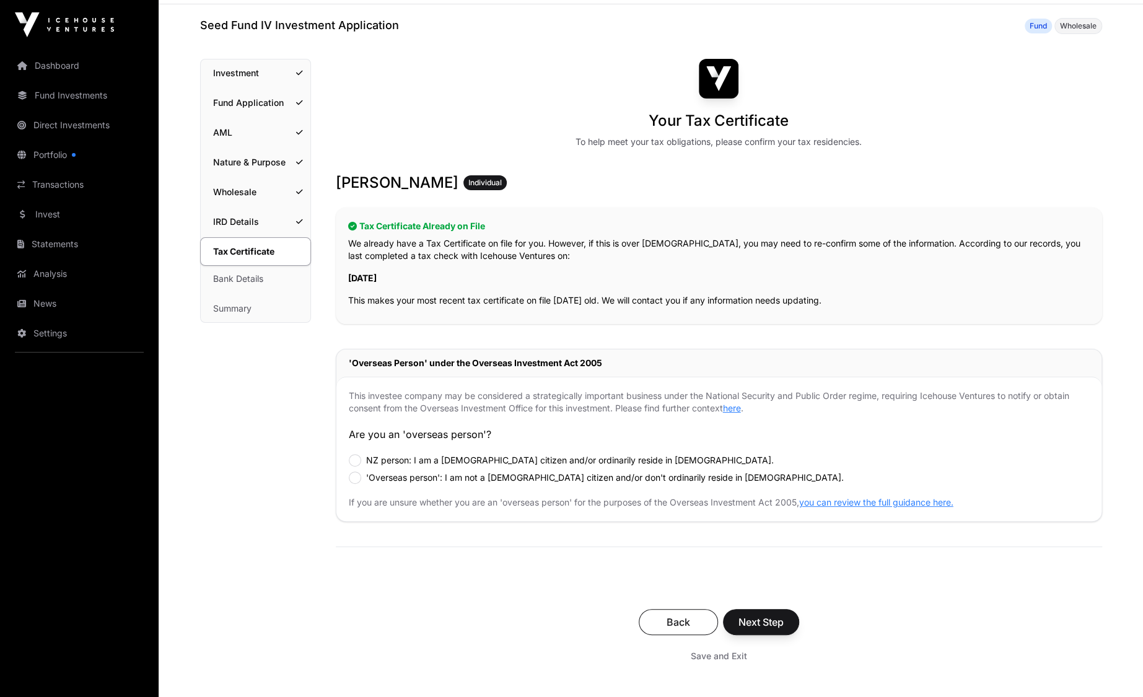
scroll to position [62, 0]
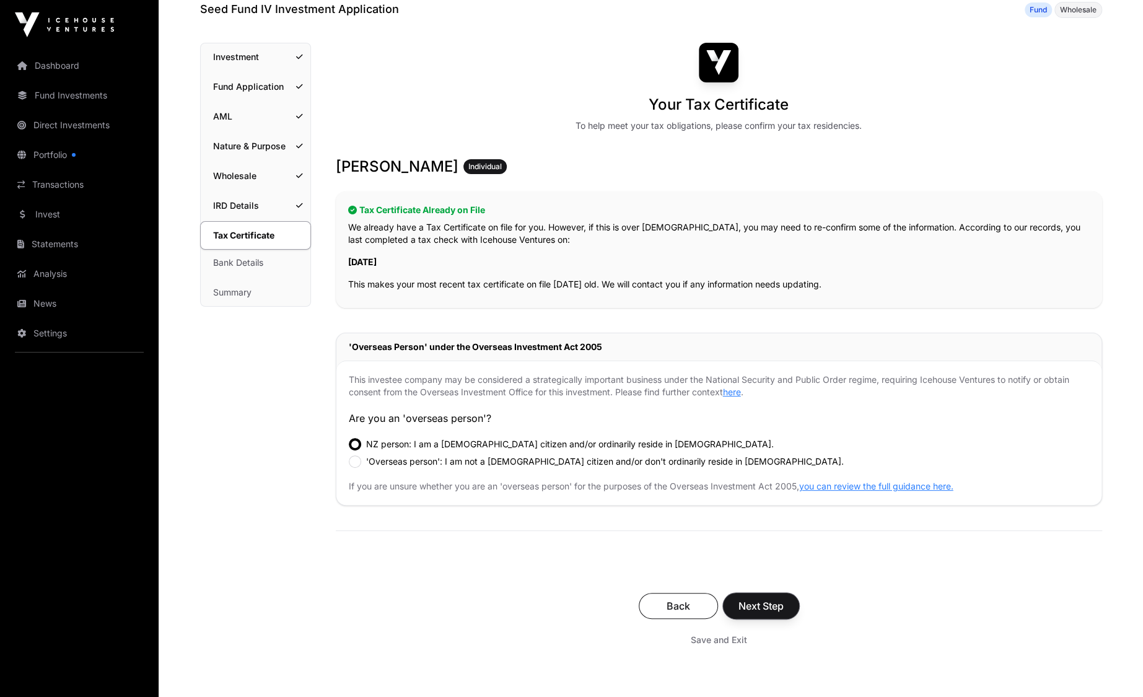
click at [764, 610] on span "Next Step" at bounding box center [761, 606] width 45 height 15
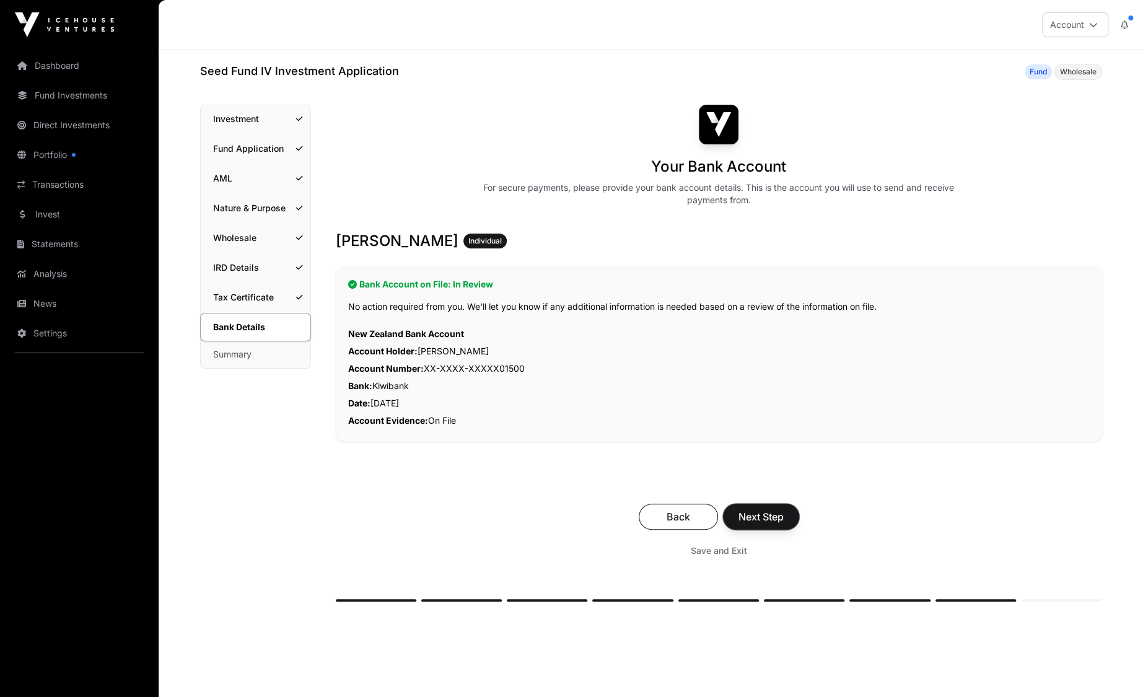
click at [761, 516] on span "Next Step" at bounding box center [761, 516] width 45 height 15
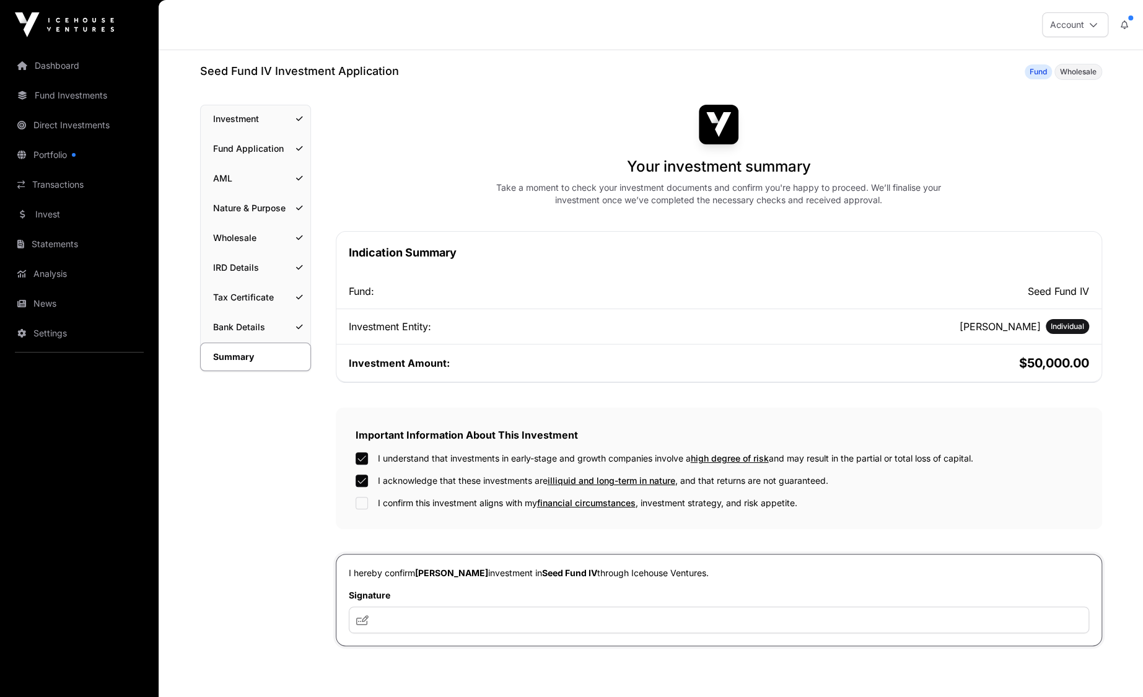
click at [369, 504] on div "I confirm this investment aligns with my financial circumstances , investment s…" at bounding box center [719, 503] width 727 height 12
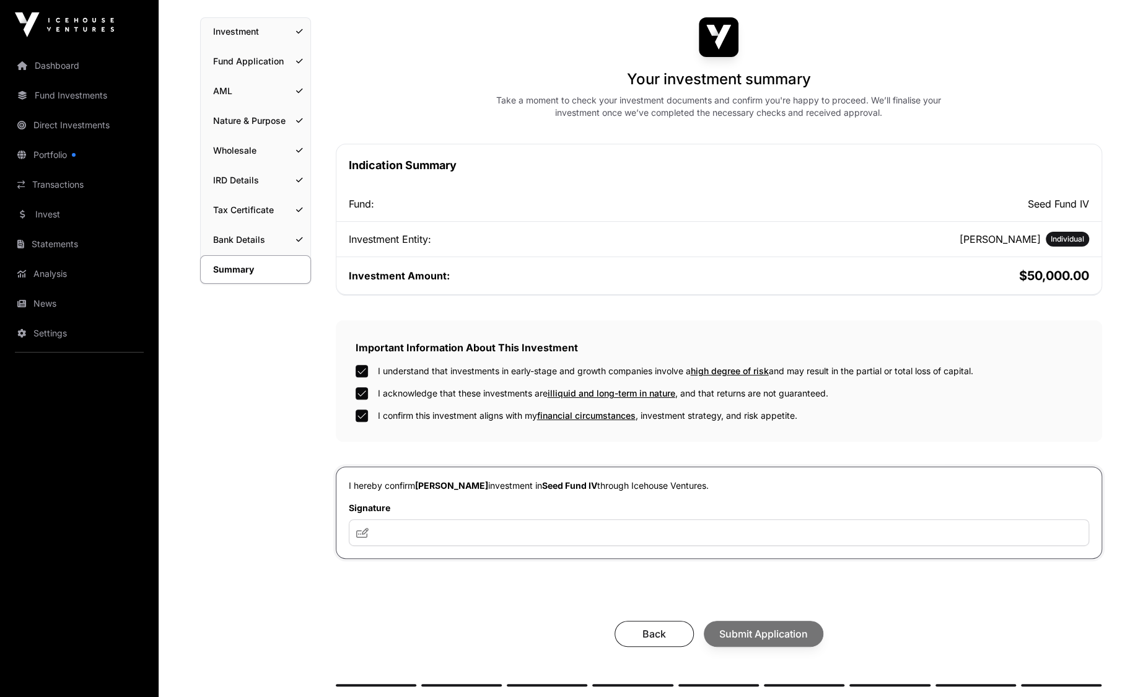
scroll to position [124, 0]
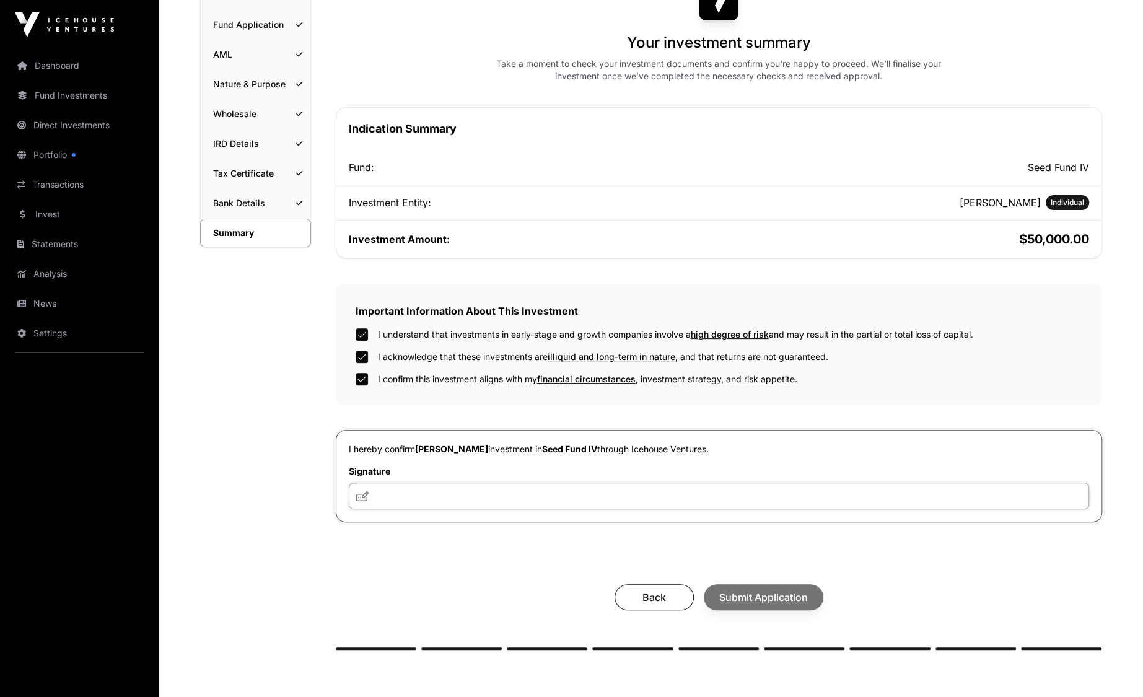
click at [423, 494] on input "text" at bounding box center [719, 496] width 740 height 27
type input "**"
click at [743, 597] on span "Submit Application" at bounding box center [763, 597] width 89 height 15
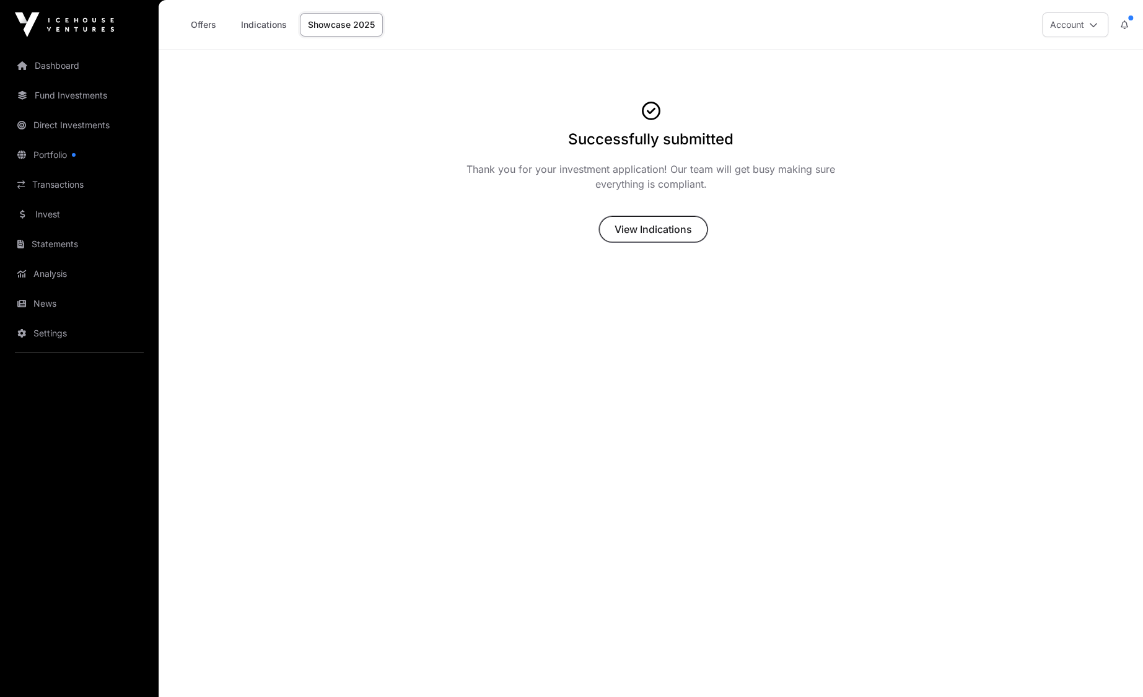
click at [652, 231] on span "View Indications" at bounding box center [653, 229] width 77 height 15
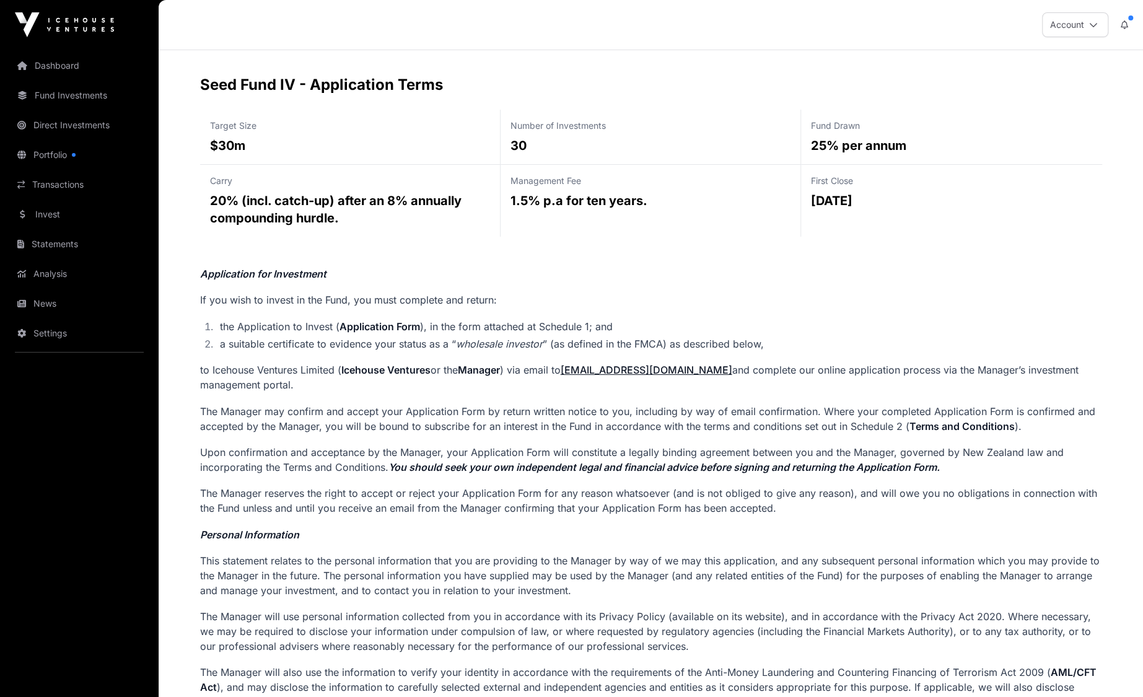
scroll to position [248, 0]
